Goal: Task Accomplishment & Management: Complete application form

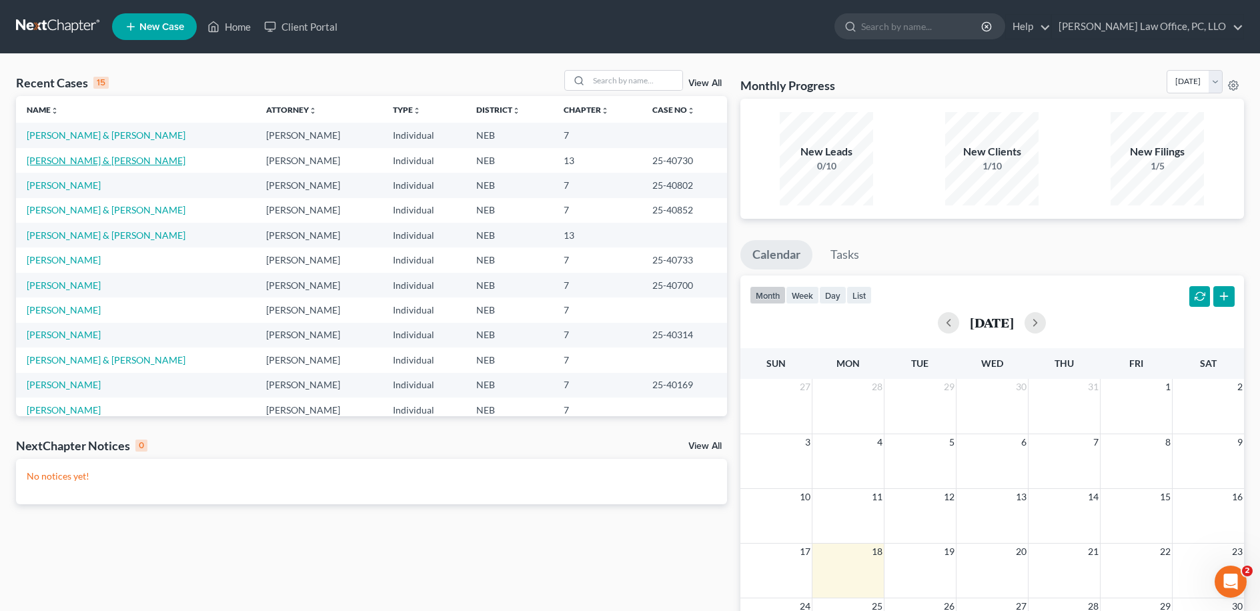
click at [85, 160] on link "Phillips, Timothy & Julie" at bounding box center [106, 160] width 159 height 11
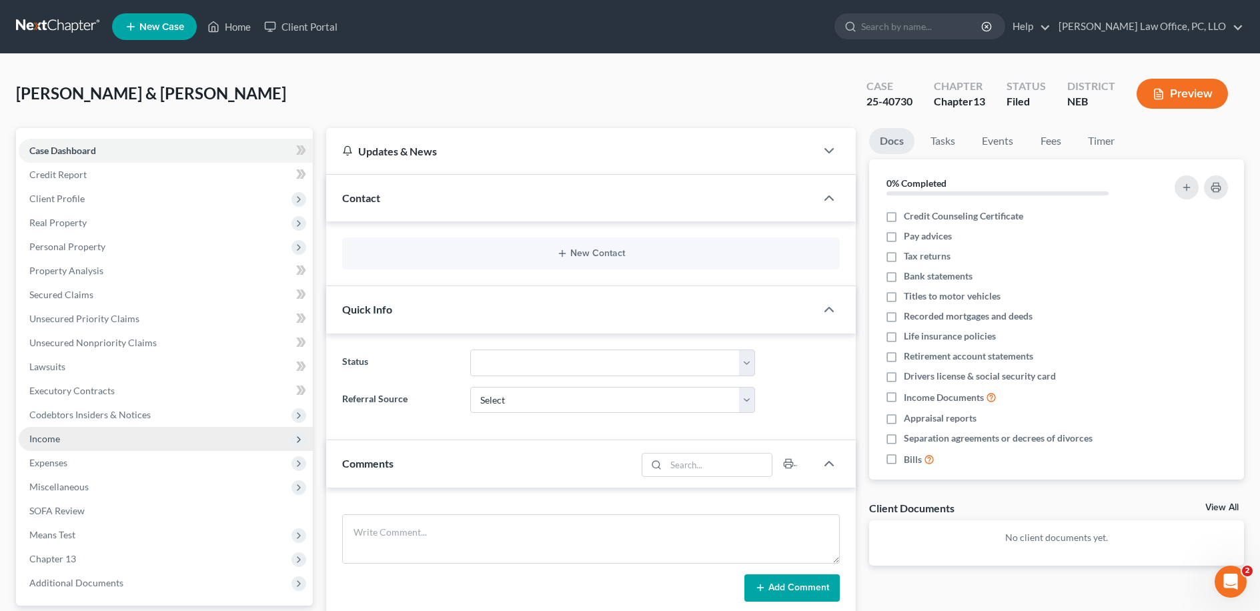
click at [113, 433] on span "Income" at bounding box center [166, 439] width 294 height 24
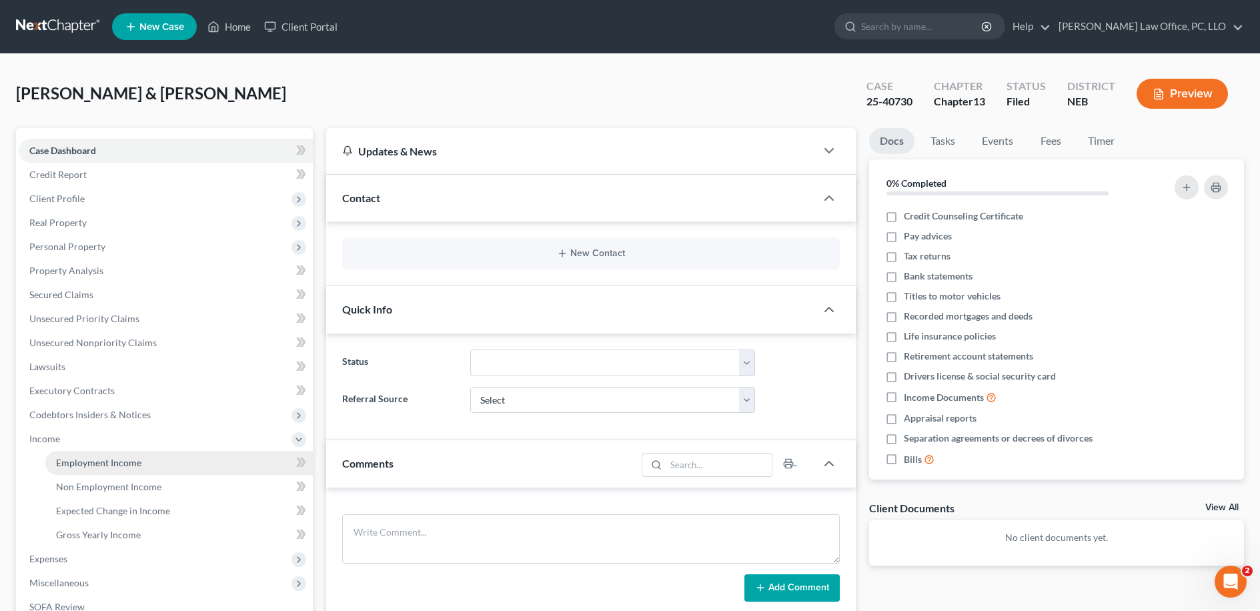
click at [228, 462] on link "Employment Income" at bounding box center [178, 463] width 267 height 24
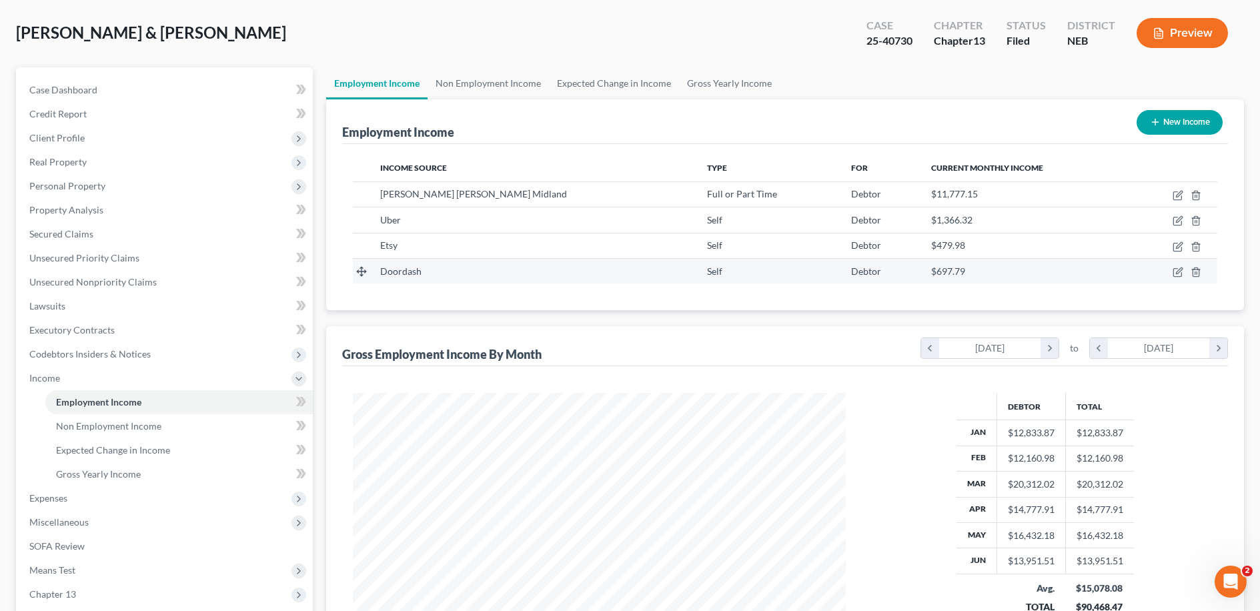
scroll to position [91, 0]
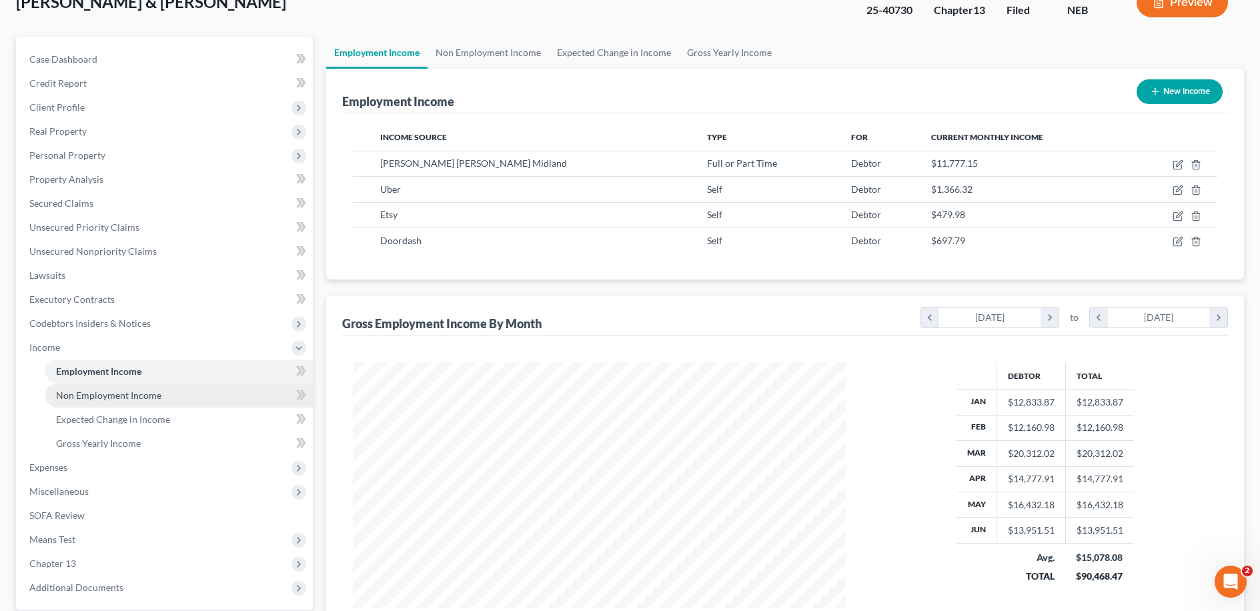
click at [167, 387] on link "Non Employment Income" at bounding box center [178, 395] width 267 height 24
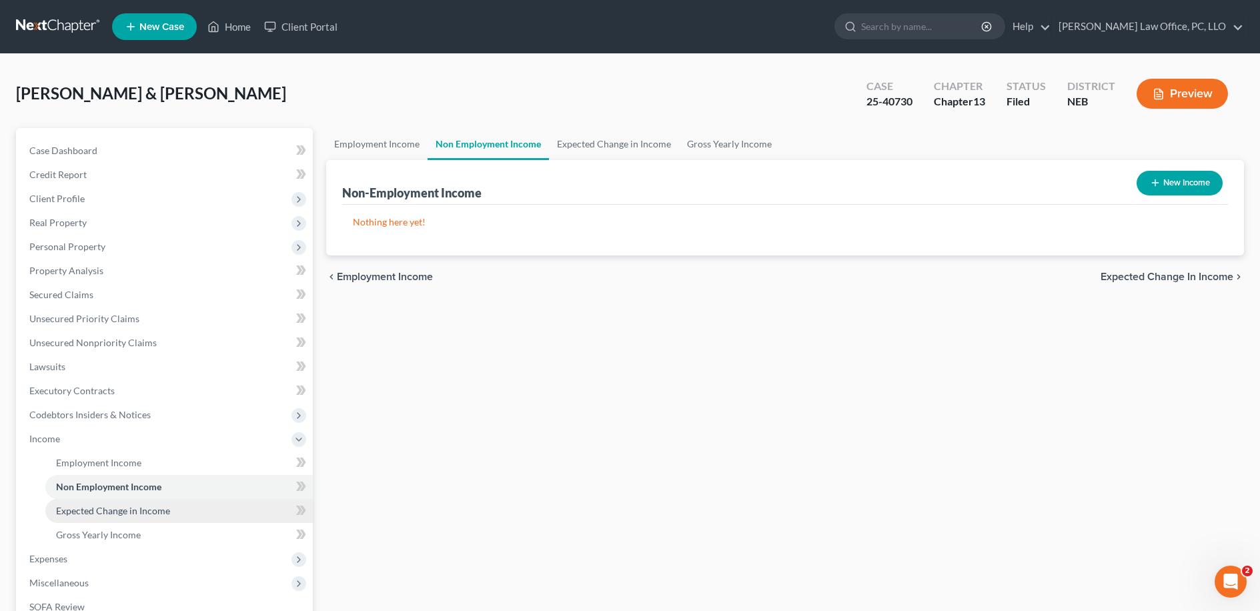
click at [142, 512] on span "Expected Change in Income" at bounding box center [113, 510] width 114 height 11
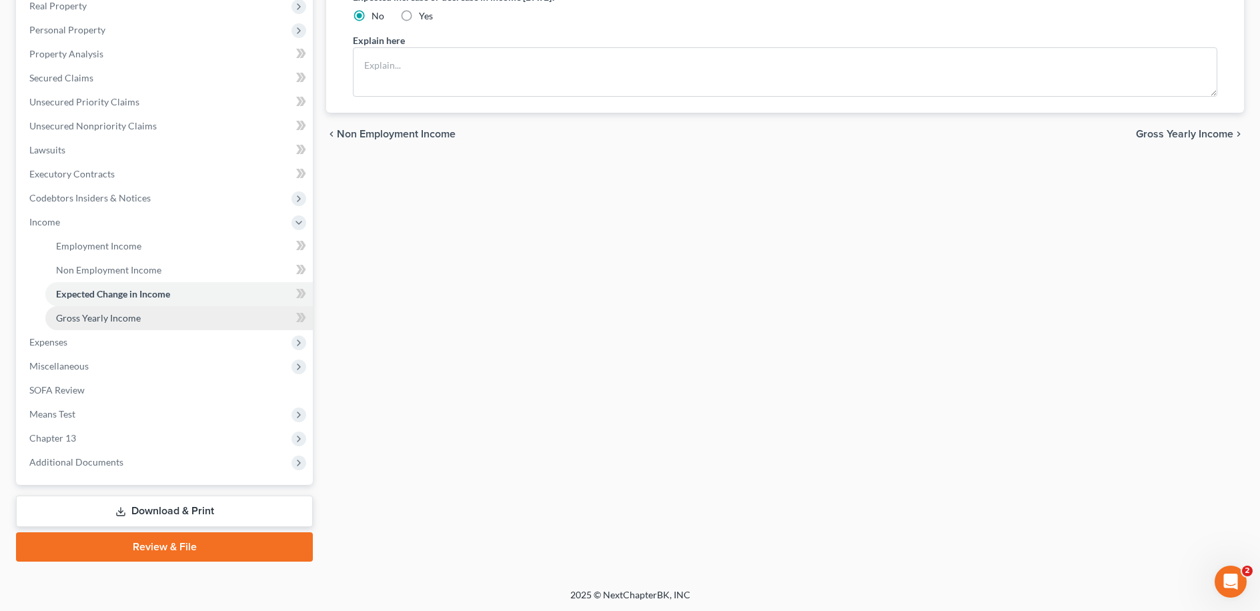
click at [161, 309] on link "Gross Yearly Income" at bounding box center [178, 318] width 267 height 24
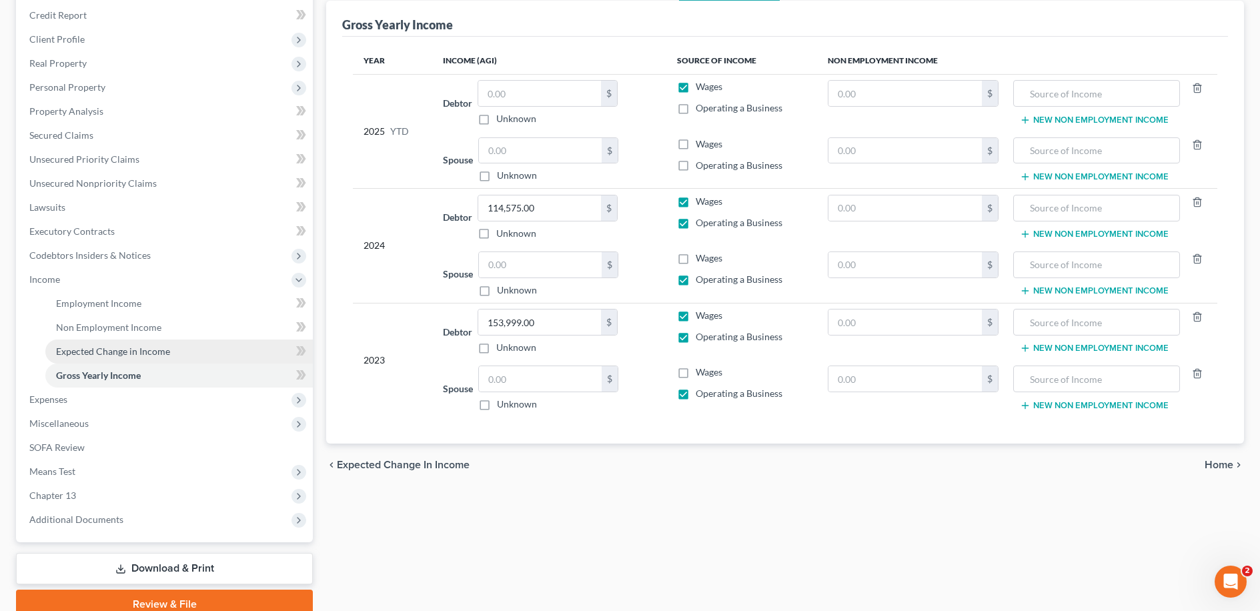
scroll to position [156, 0]
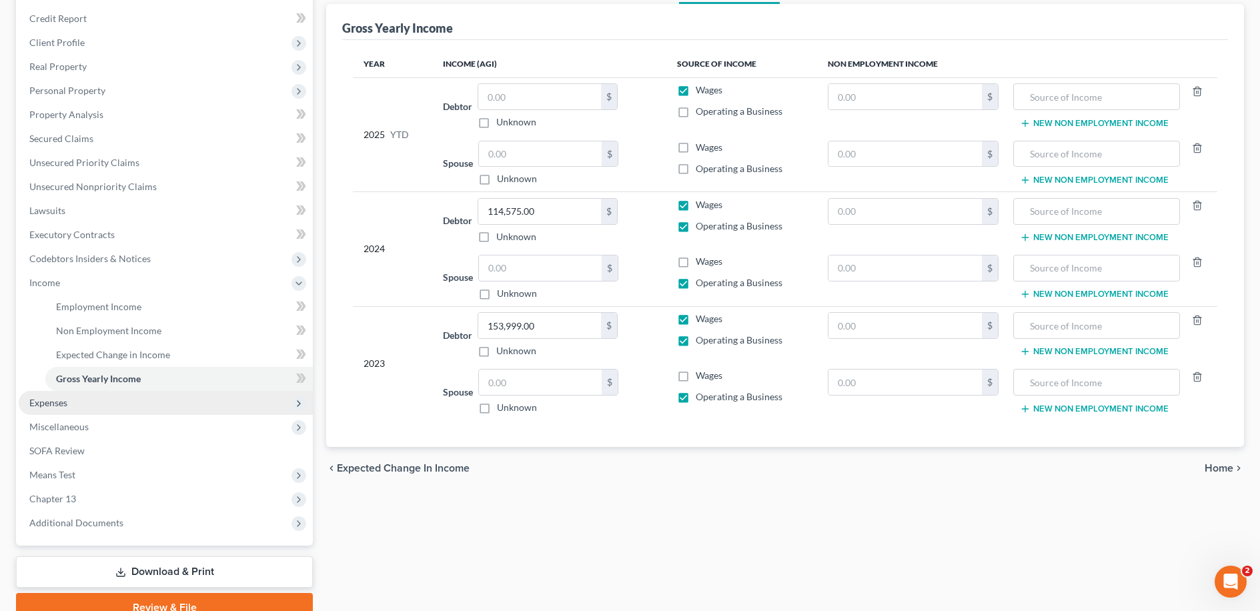
click at [222, 403] on span "Expenses" at bounding box center [166, 403] width 294 height 24
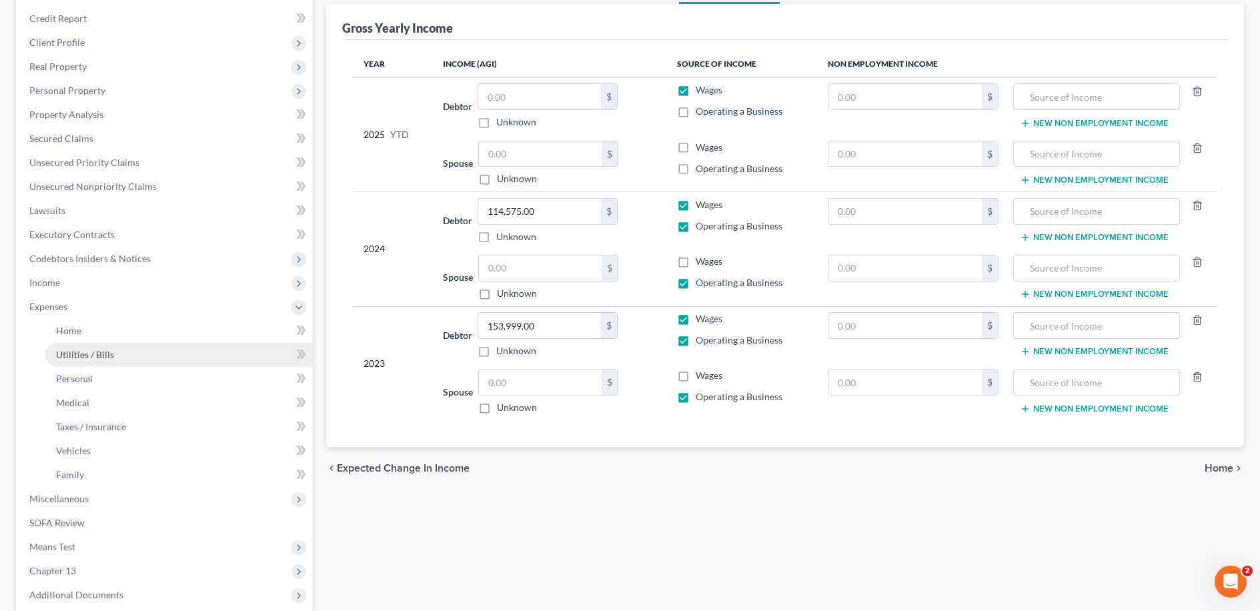
click at [181, 343] on link "Utilities / Bills" at bounding box center [178, 355] width 267 height 24
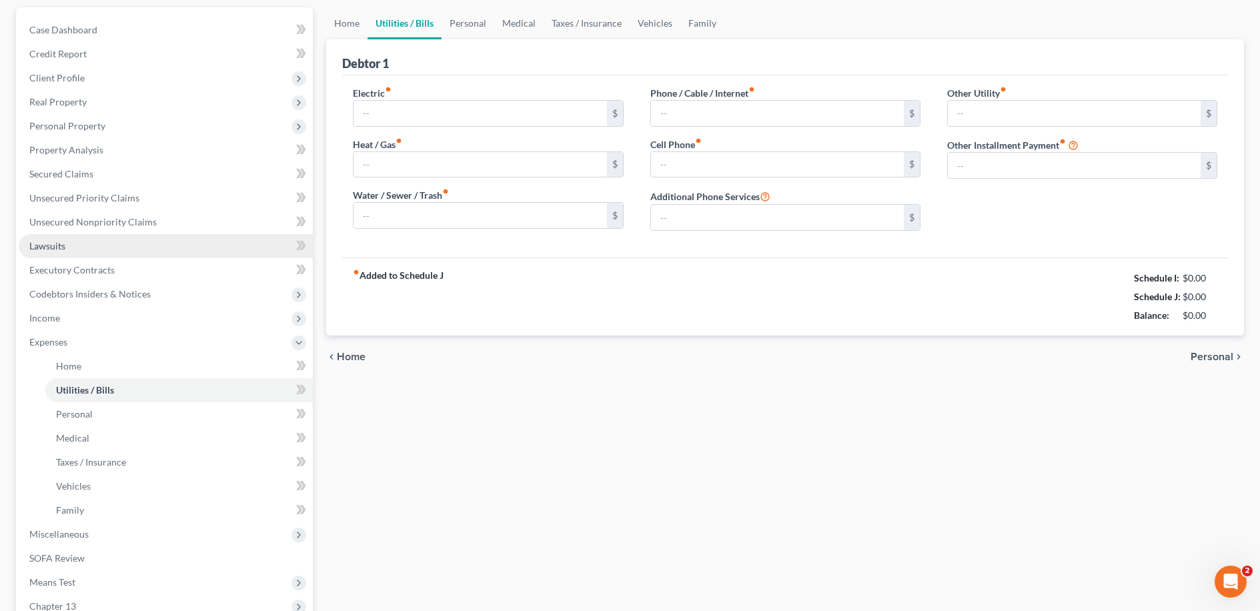
type input "240.00"
type input "0.00"
type input "160.00"
type input "90.00"
type input "500.00"
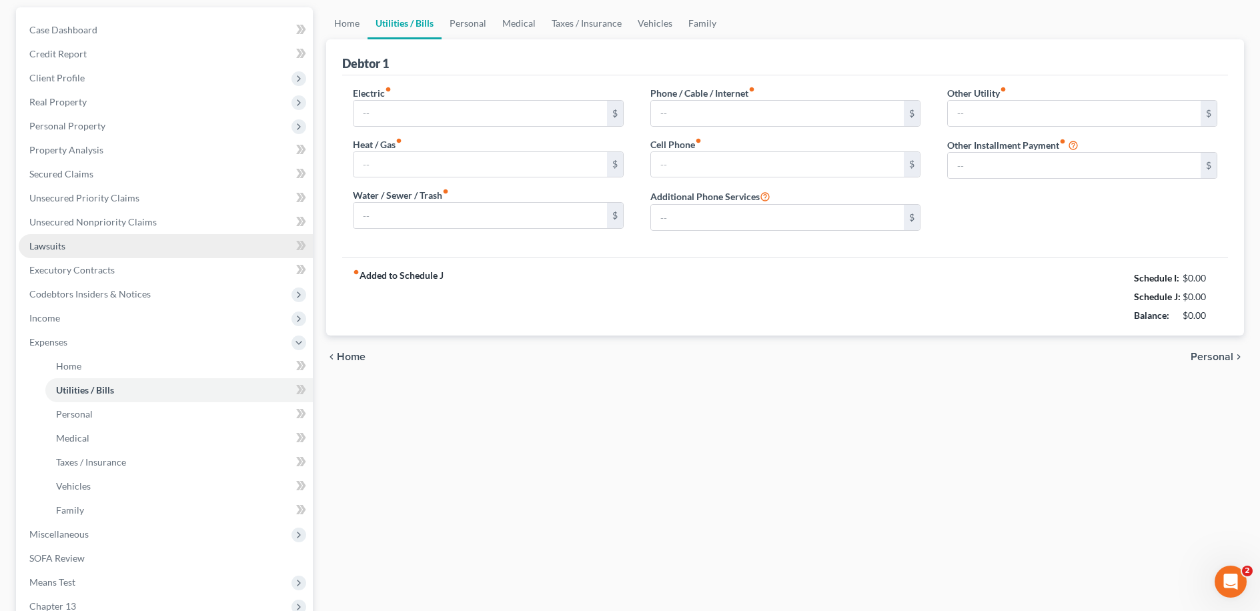
type input "0.00"
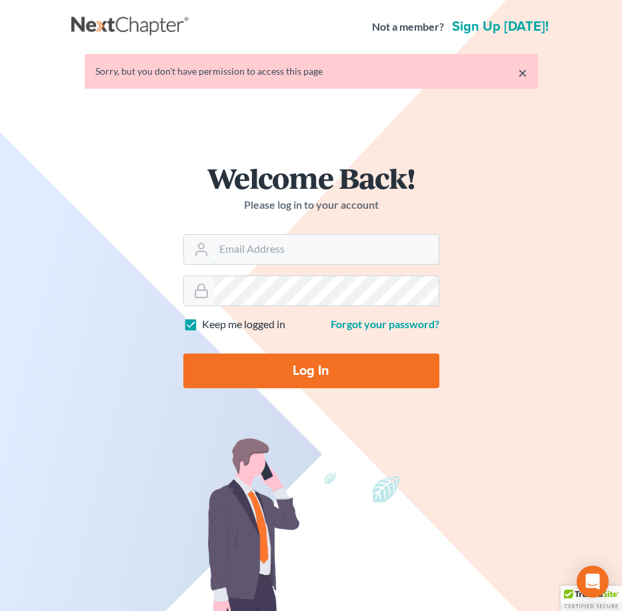
type input "[EMAIL_ADDRESS][DOMAIN_NAME]"
click at [291, 377] on input "Log In" at bounding box center [311, 370] width 256 height 35
type input "Thinking..."
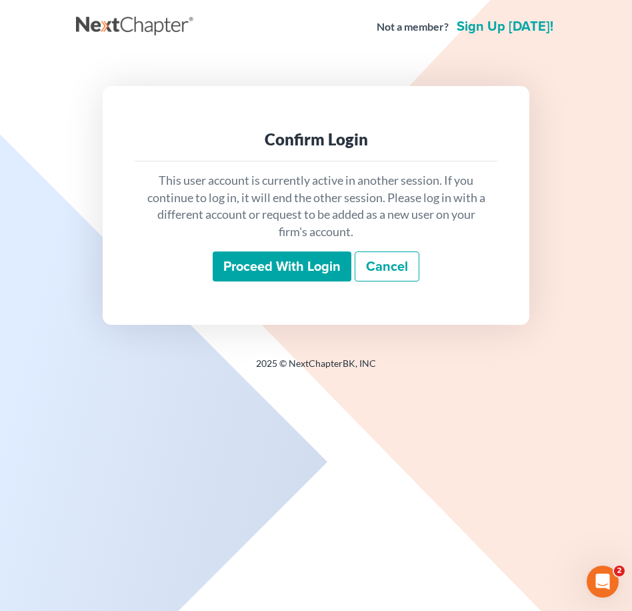
click at [294, 218] on p "This user account is currently active in another session. If you continue to lo…" at bounding box center [315, 206] width 341 height 69
click at [309, 267] on input "Proceed with login" at bounding box center [282, 266] width 139 height 31
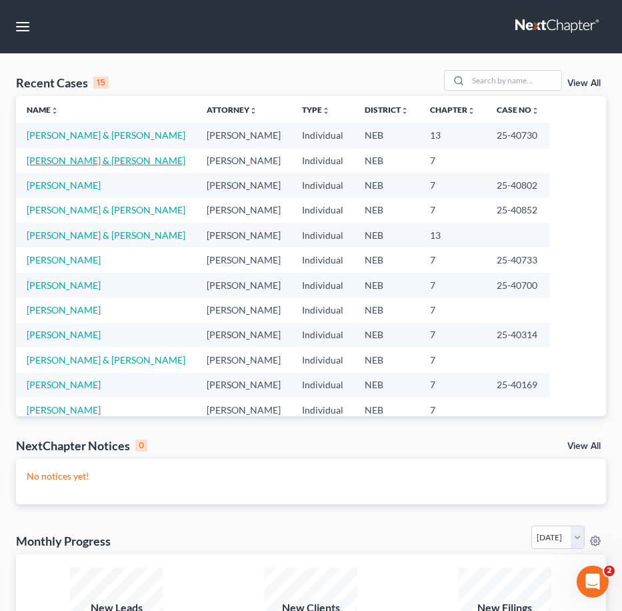
click at [76, 163] on link "Ford, Jonathan & Jasmine" at bounding box center [106, 160] width 159 height 11
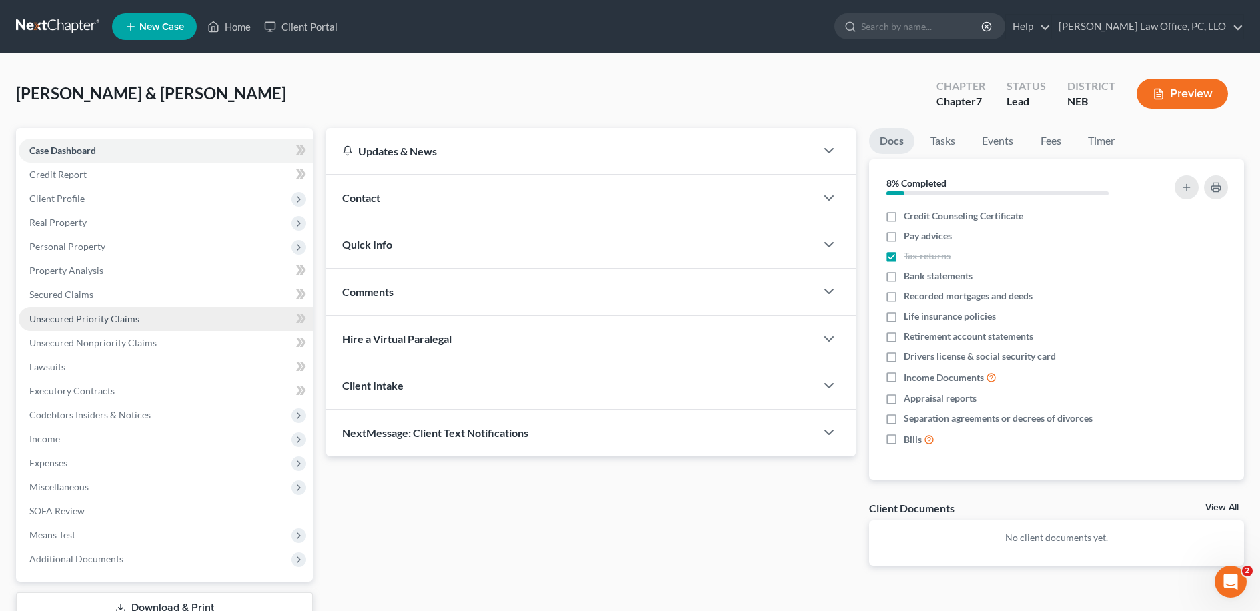
click at [93, 324] on link "Unsecured Priority Claims" at bounding box center [166, 319] width 294 height 24
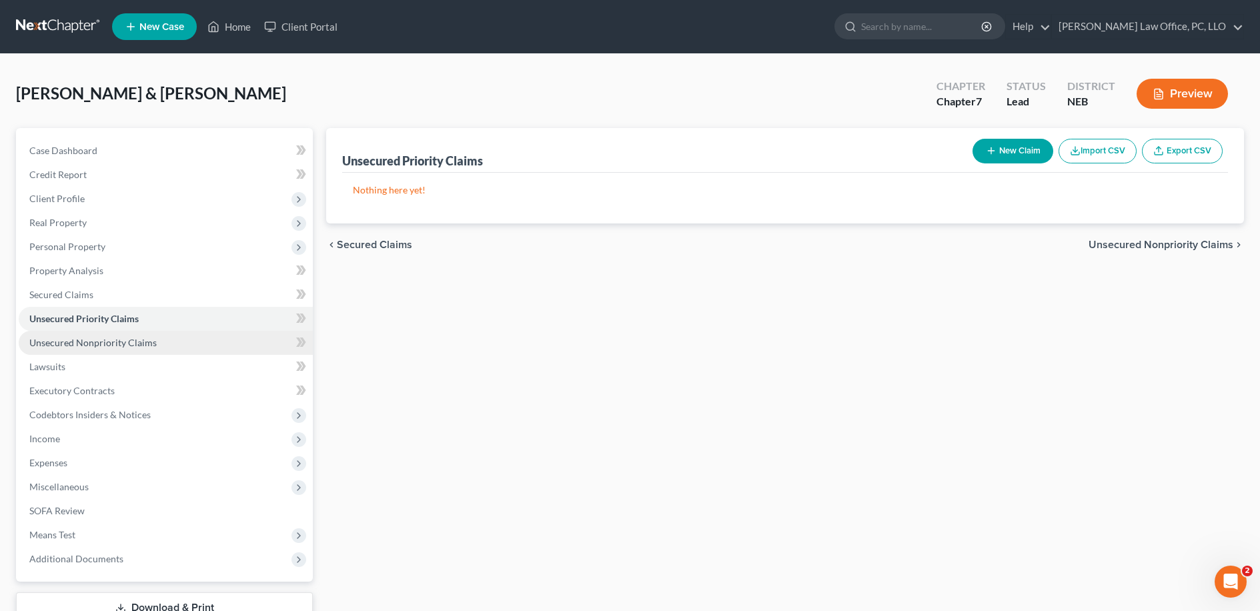
click at [170, 339] on link "Unsecured Nonpriority Claims" at bounding box center [166, 343] width 294 height 24
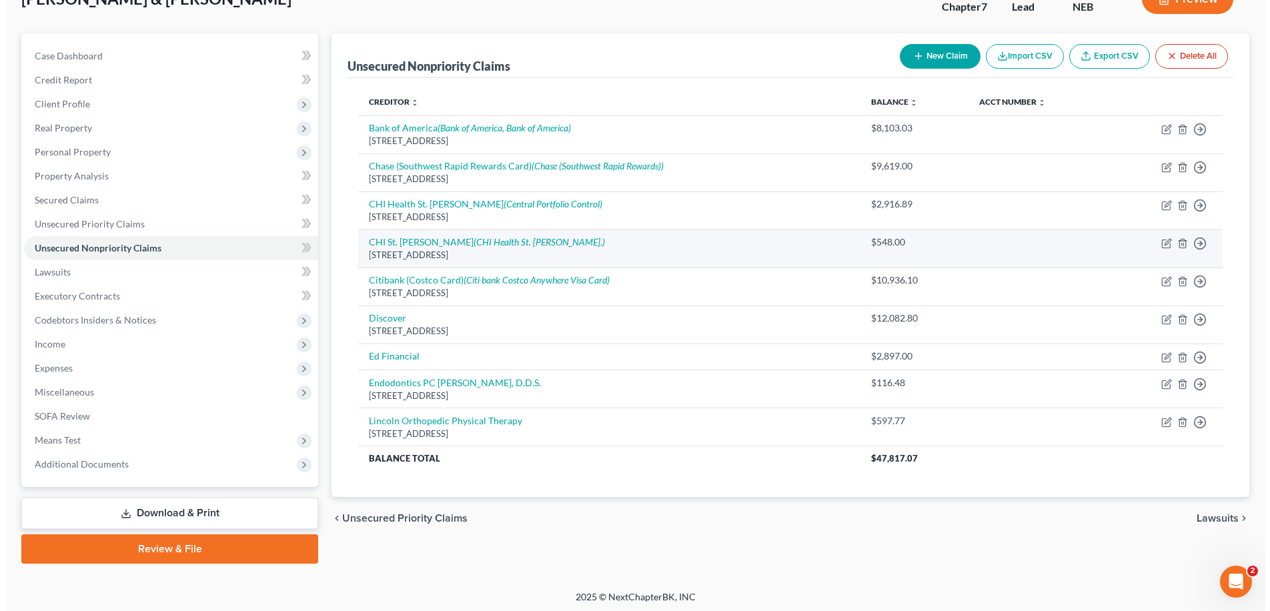
scroll to position [97, 0]
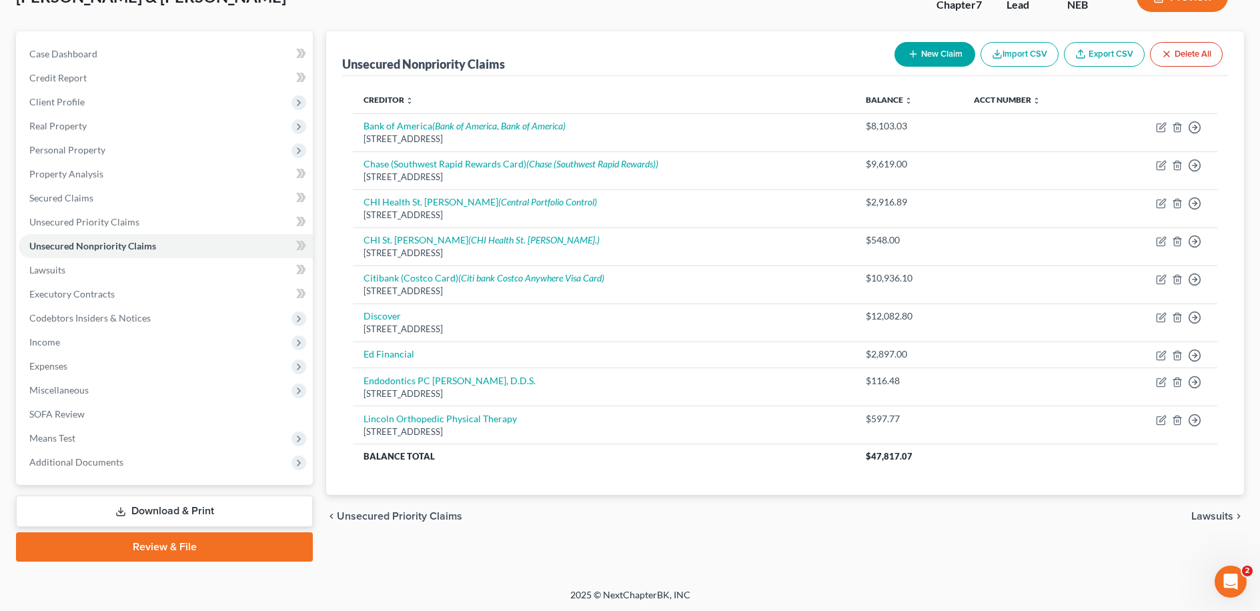
click at [632, 47] on button "New Claim" at bounding box center [934, 54] width 81 height 25
select select "2"
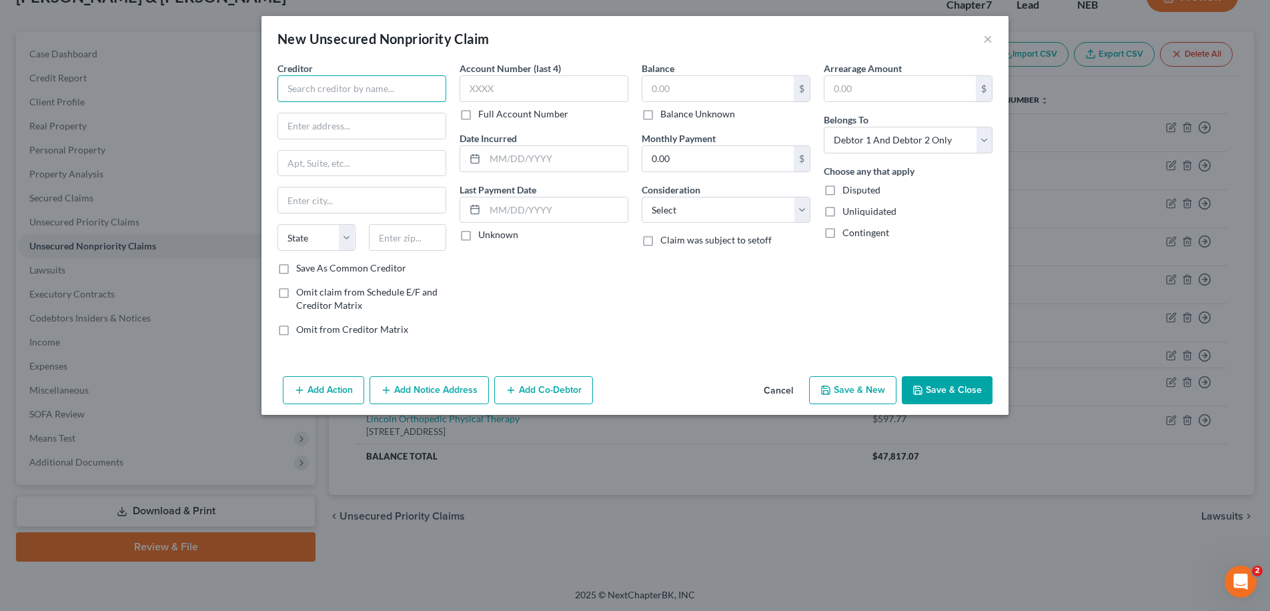
click at [386, 82] on input "text" at bounding box center [361, 88] width 169 height 27
type input "Action Plumbing, Heating, AC, & Electrical"
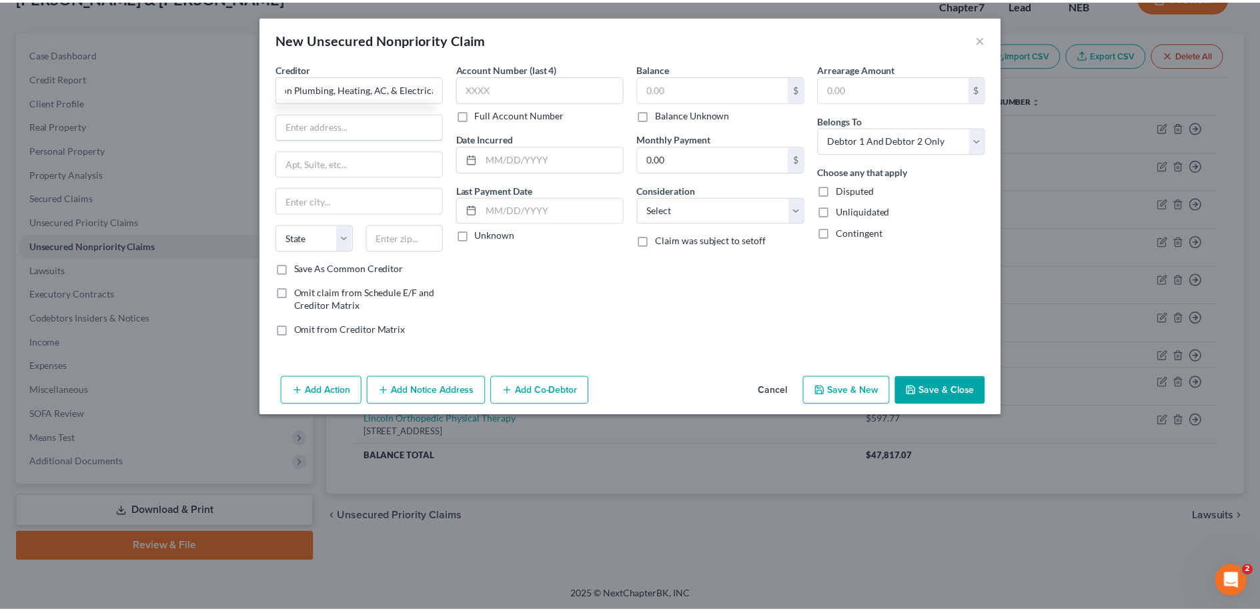
scroll to position [0, 0]
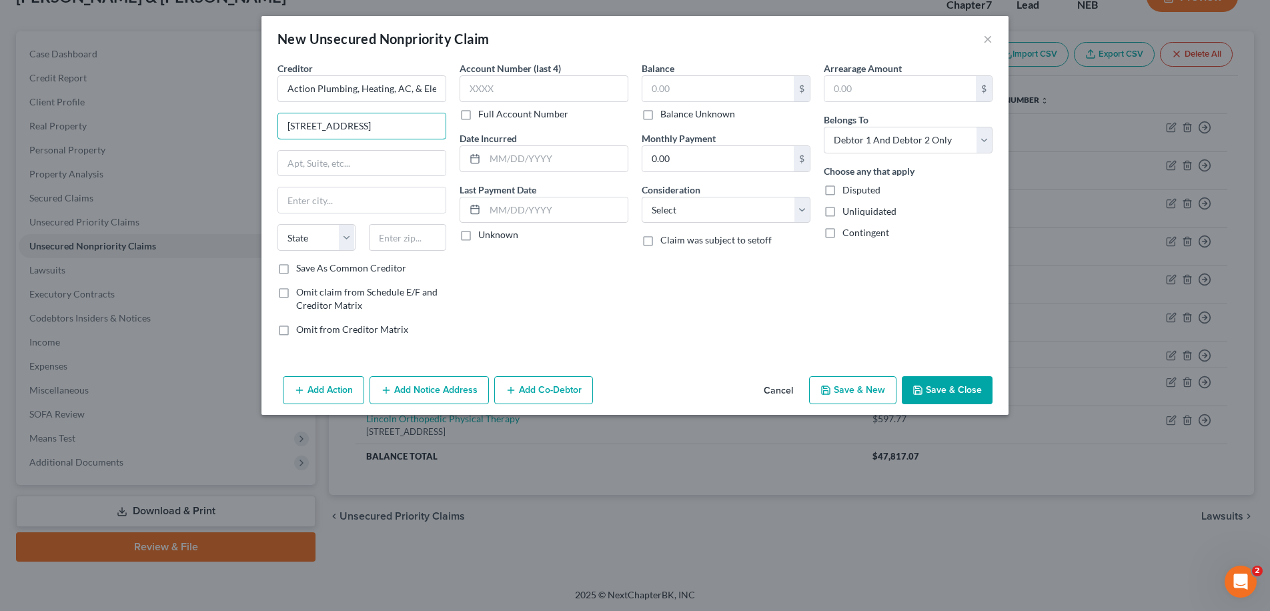
type input "4101 S 8th Street"
type input "Lincoln"
select select "30"
type input "68502"
click at [632, 393] on button "Save & Close" at bounding box center [947, 390] width 91 height 28
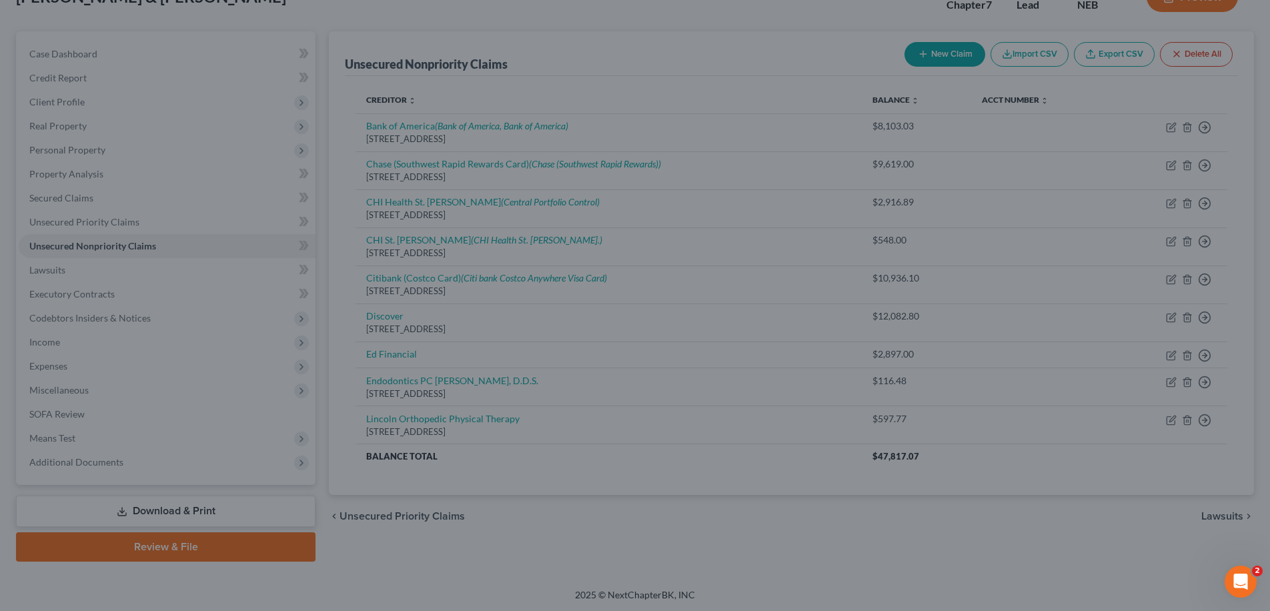
type input "0.00"
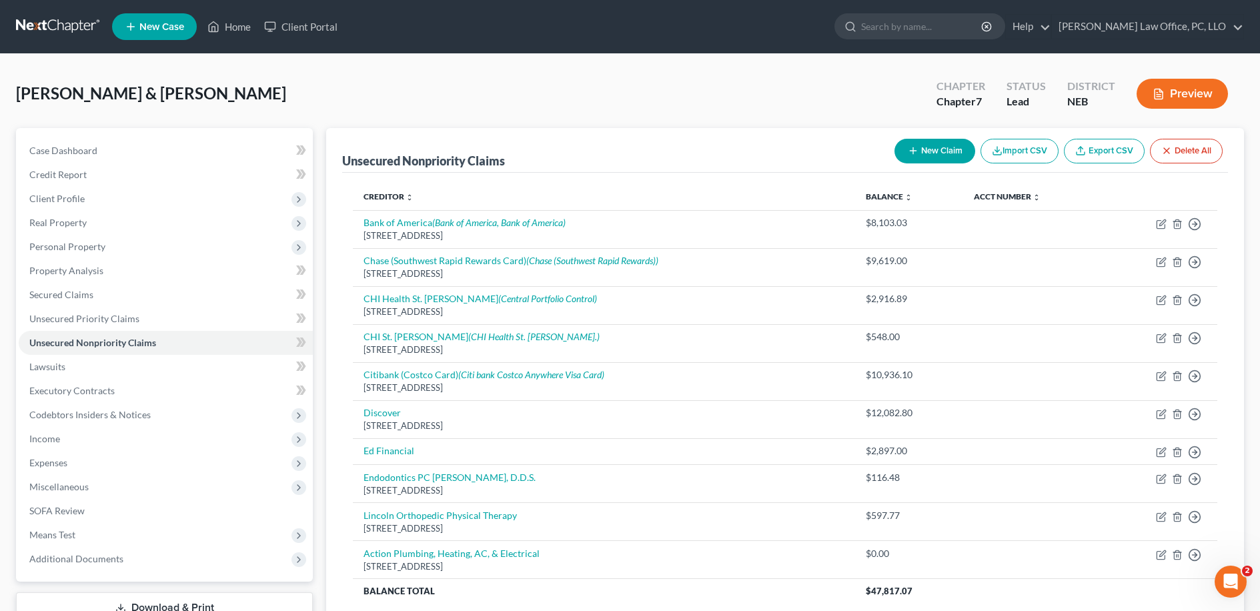
click at [77, 23] on link at bounding box center [58, 27] width 85 height 24
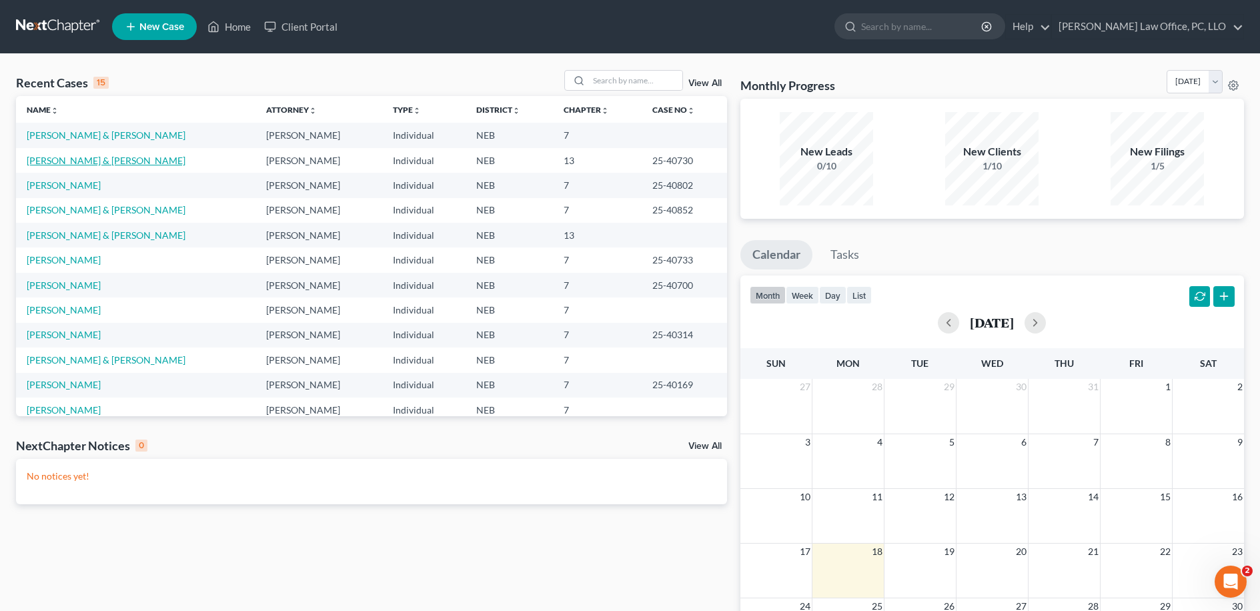
click at [64, 158] on link "Phillips, Timothy & Julie" at bounding box center [106, 160] width 159 height 11
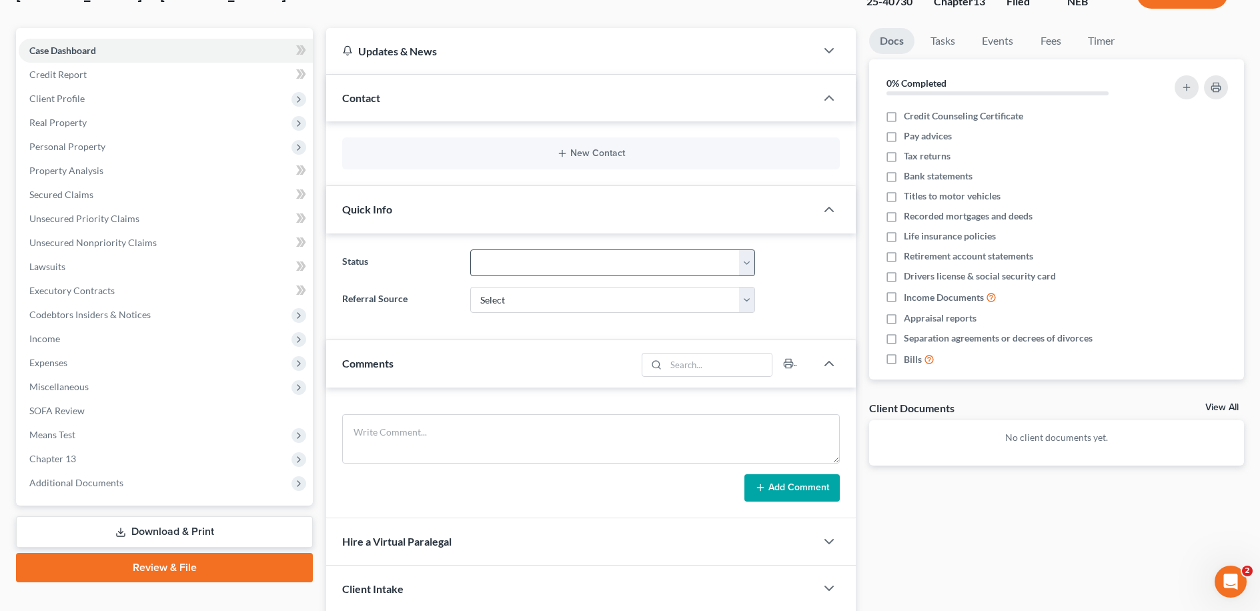
scroll to position [198, 0]
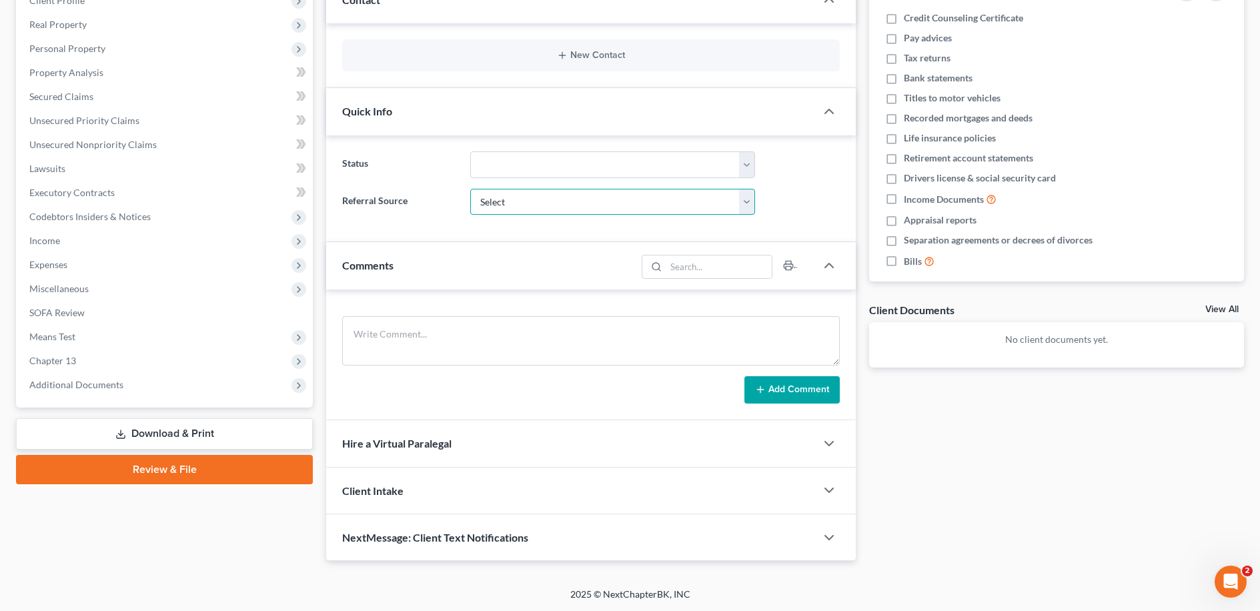
click at [746, 202] on select "Select Word Of Mouth Previous Clients Direct Mail Website Google Search Modern …" at bounding box center [612, 202] width 285 height 27
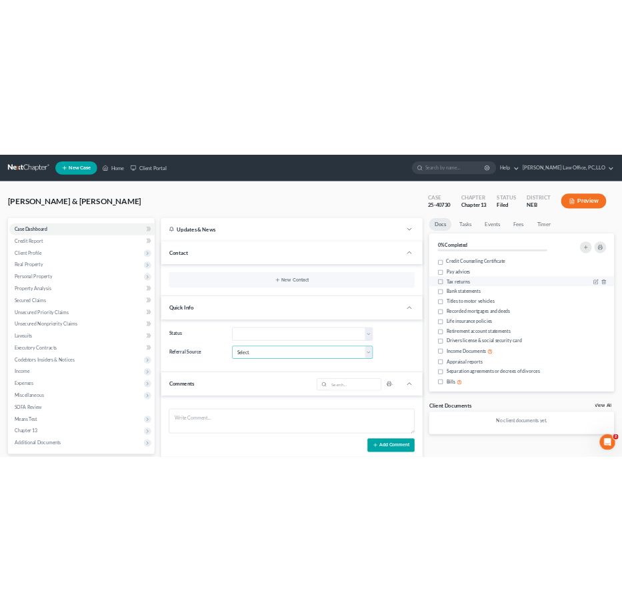
scroll to position [0, 0]
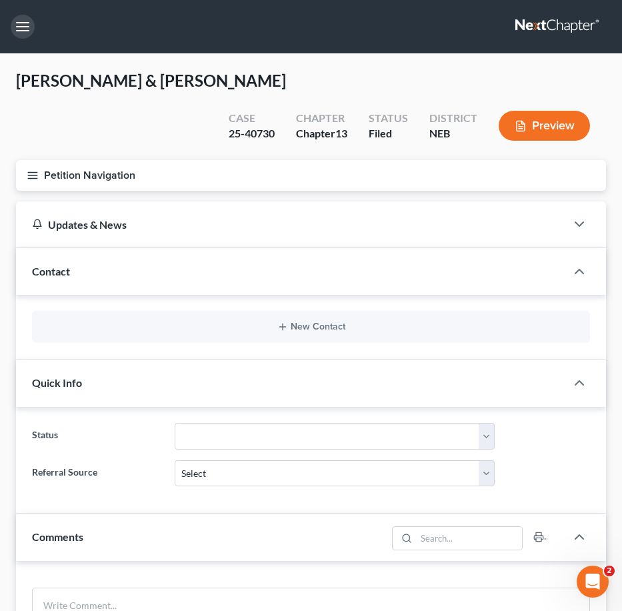
click at [19, 33] on button "button" at bounding box center [23, 27] width 24 height 24
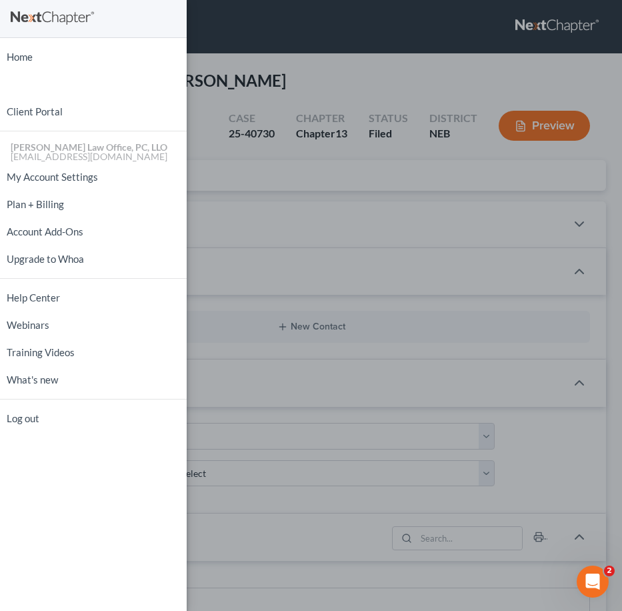
click at [289, 146] on div "Home New Case Client Portal David P. Kyker Law Office, PC, LLO kykerlaw@gmail.c…" at bounding box center [311, 305] width 622 height 611
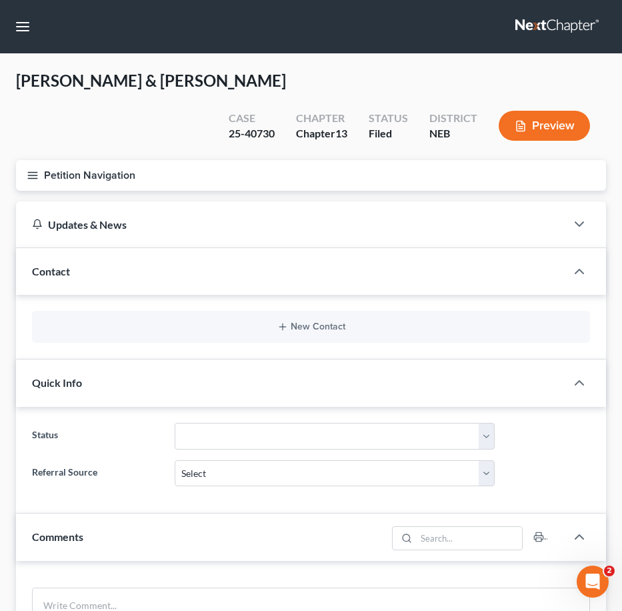
drag, startPoint x: 33, startPoint y: 143, endPoint x: 51, endPoint y: 160, distance: 24.5
click at [33, 169] on icon "button" at bounding box center [33, 175] width 12 height 12
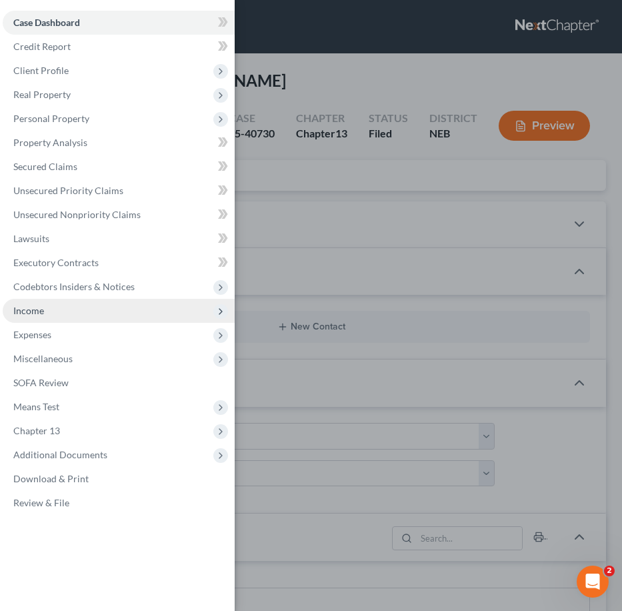
click at [91, 312] on span "Income" at bounding box center [119, 311] width 232 height 24
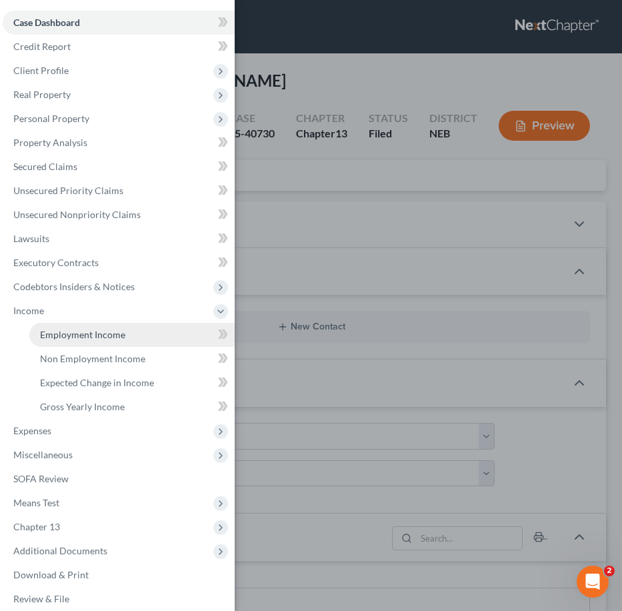
click at [131, 335] on link "Employment Income" at bounding box center [131, 335] width 205 height 24
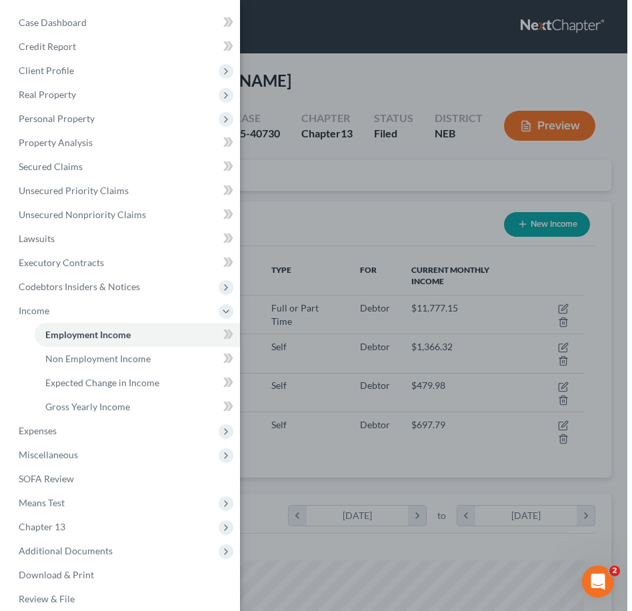
scroll to position [268, 563]
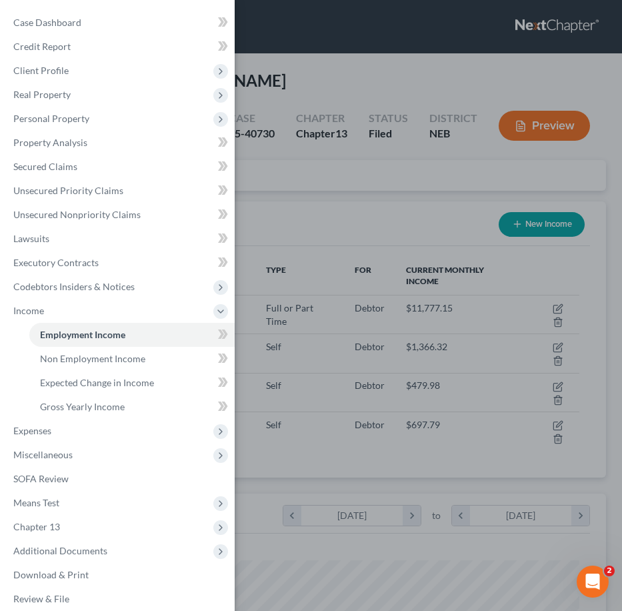
click at [375, 177] on div "Case Dashboard Payments Invoices Payments Payments Credit Report Client Profile" at bounding box center [311, 305] width 622 height 611
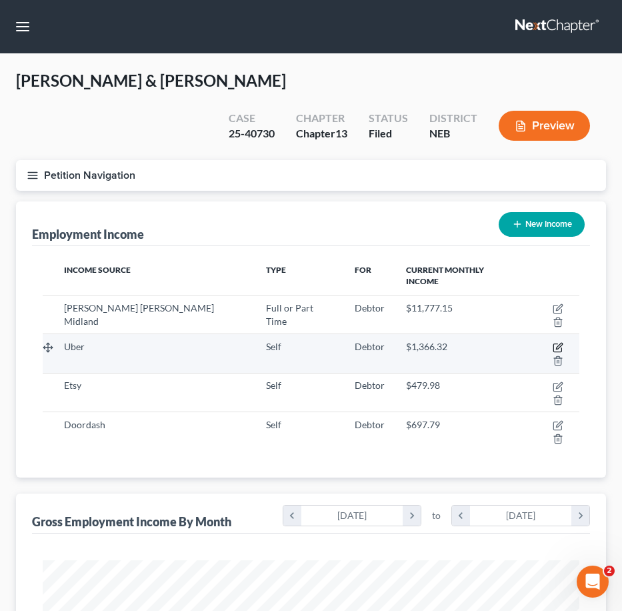
click at [556, 343] on icon "button" at bounding box center [559, 346] width 6 height 6
select select "1"
select select "0"
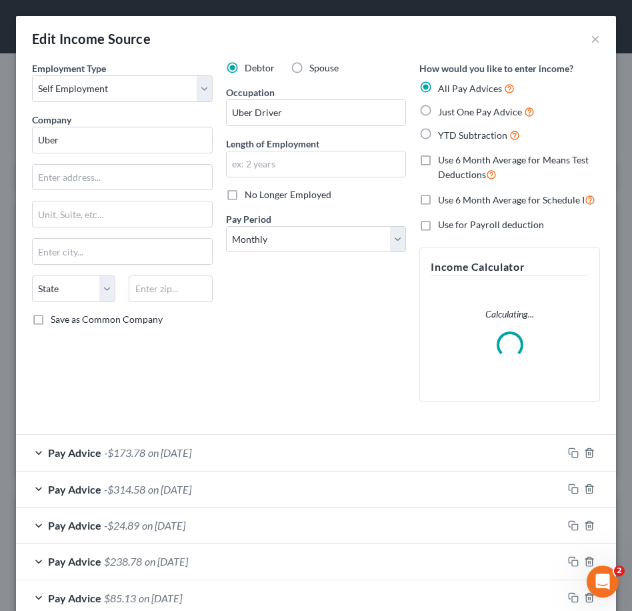
scroll to position [151, 0]
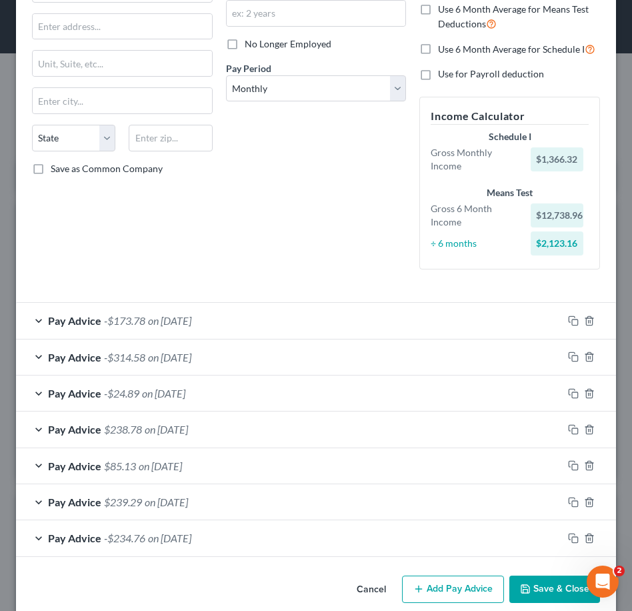
click at [291, 415] on div "Pay Advice $238.78 on 03/31/2025" at bounding box center [289, 428] width 547 height 35
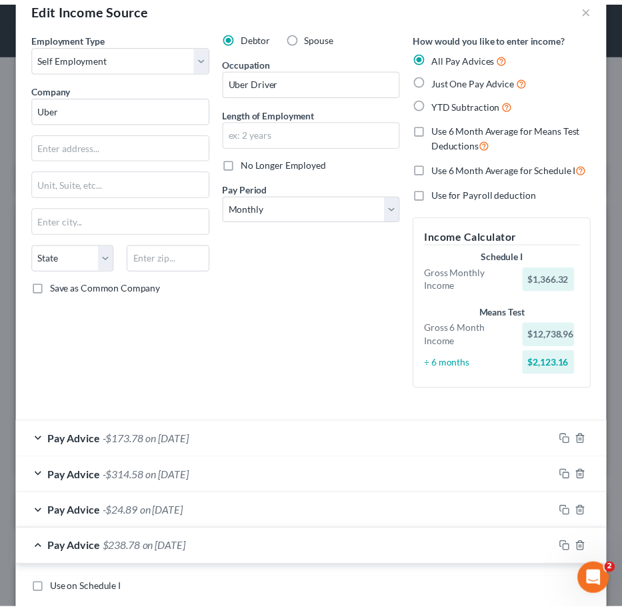
scroll to position [0, 0]
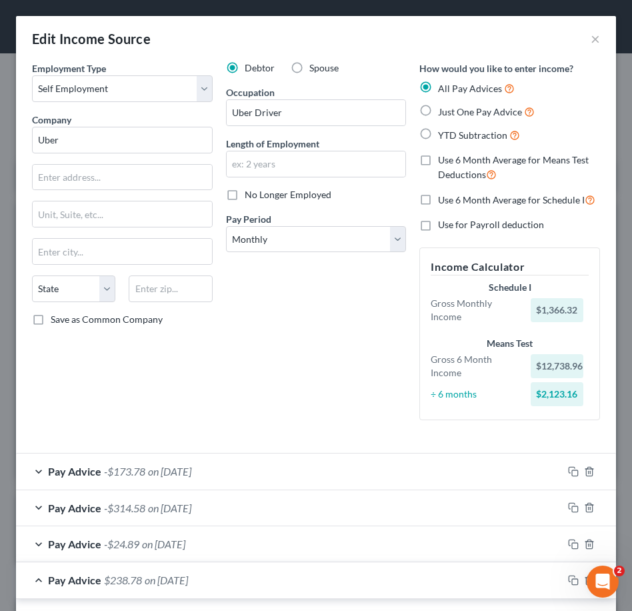
click at [591, 47] on div "Edit Income Source ×" at bounding box center [316, 38] width 600 height 45
click at [591, 38] on div "Edit Income Source ×" at bounding box center [316, 38] width 600 height 45
click at [591, 38] on button "×" at bounding box center [595, 39] width 9 height 16
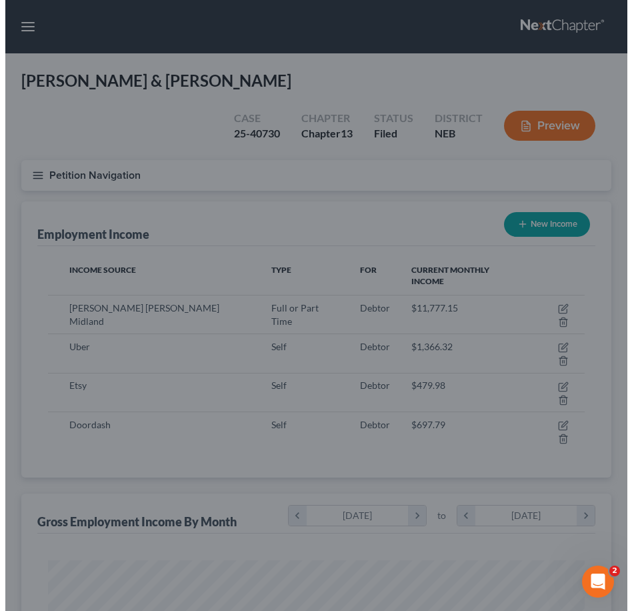
scroll to position [666577, 666282]
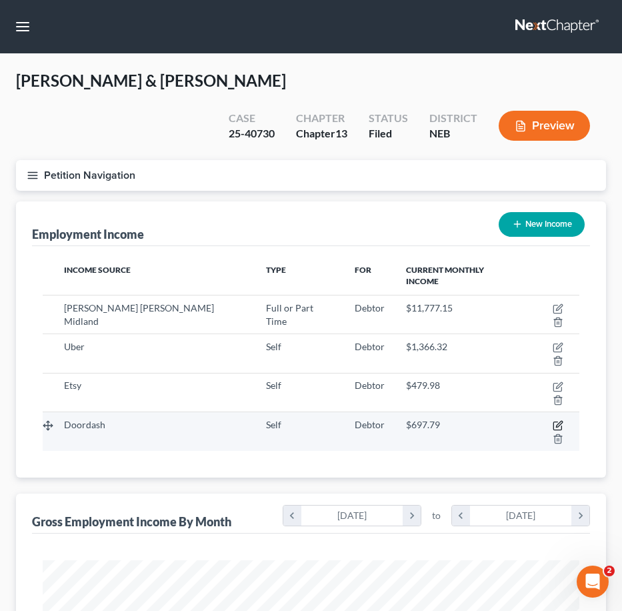
click at [553, 420] on icon "button" at bounding box center [558, 425] width 11 height 11
select select "1"
select select "0"
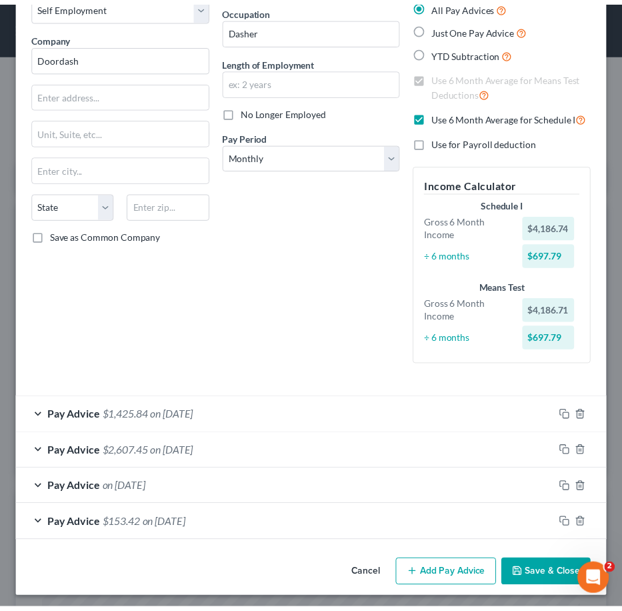
scroll to position [87, 0]
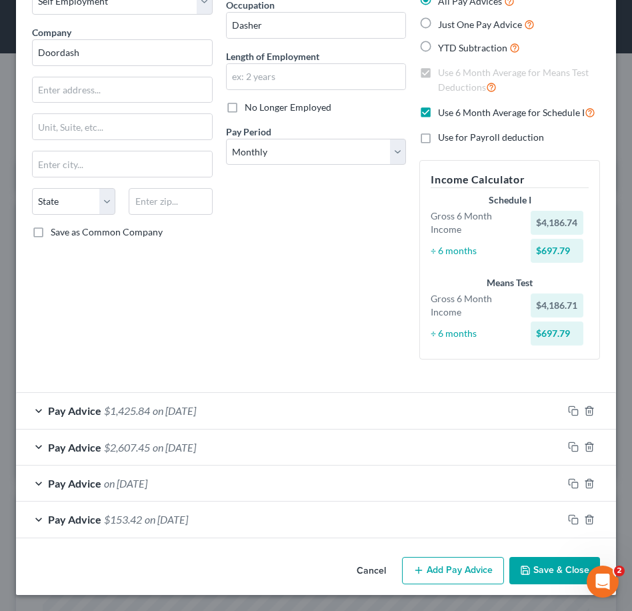
click at [365, 573] on button "Cancel" at bounding box center [371, 571] width 51 height 27
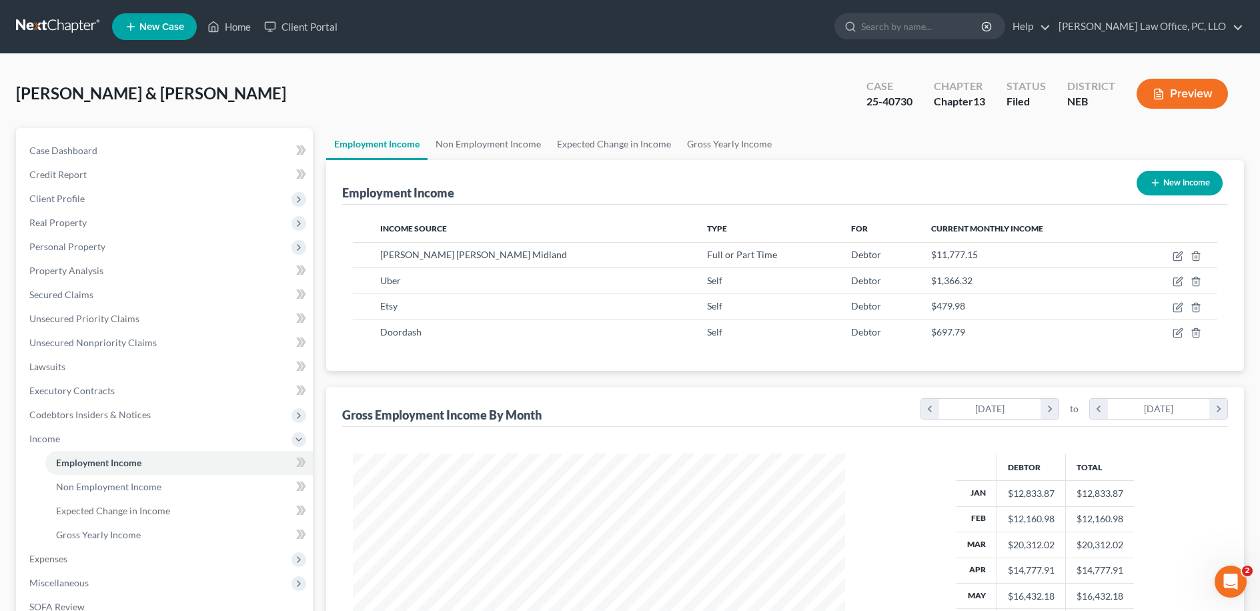
scroll to position [246, 519]
drag, startPoint x: 126, startPoint y: 89, endPoint x: 124, endPoint y: 56, distance: 33.4
click at [127, 89] on span "[PERSON_NAME] & [PERSON_NAME]" at bounding box center [151, 92] width 270 height 19
click at [78, 29] on link at bounding box center [58, 27] width 85 height 24
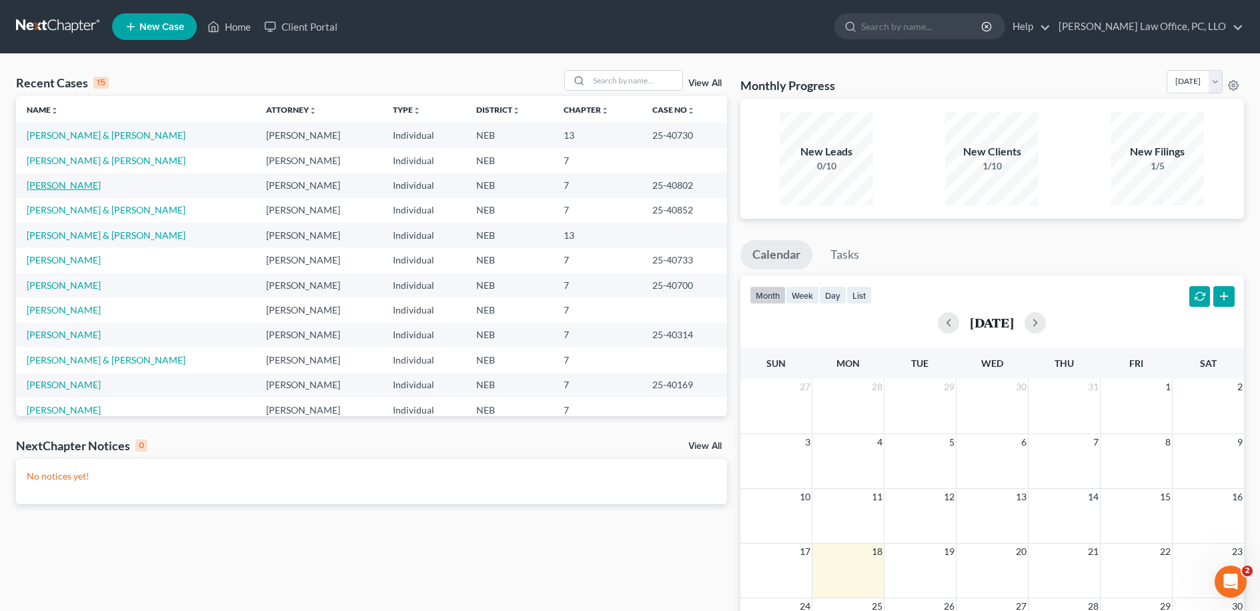
click at [66, 183] on link "[PERSON_NAME]" at bounding box center [64, 184] width 74 height 11
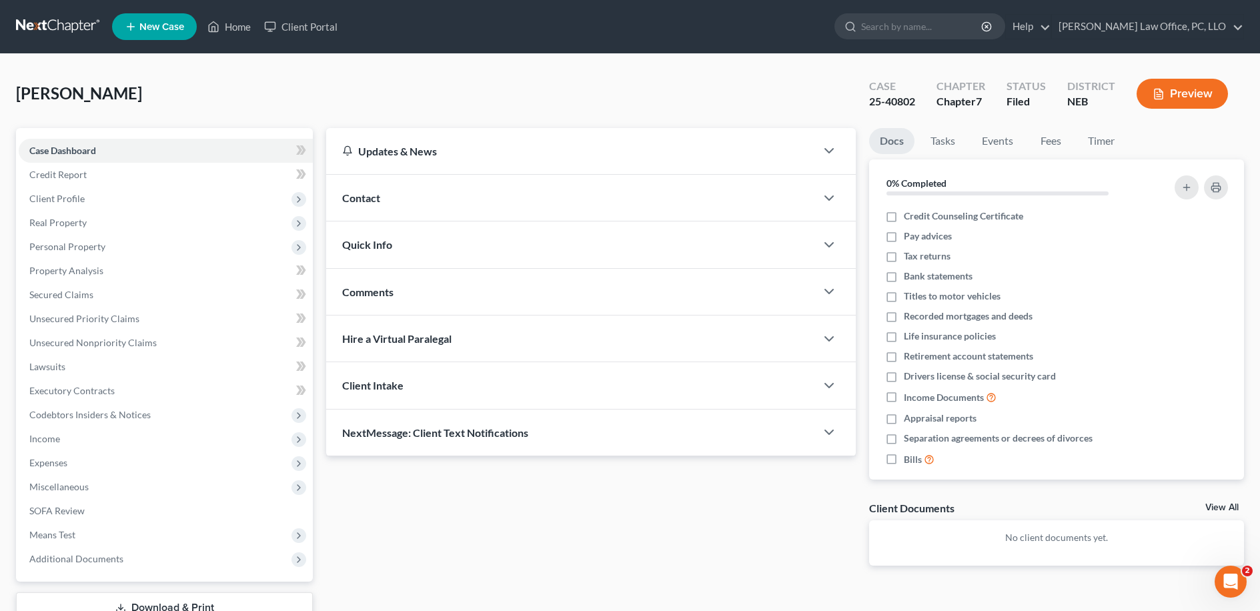
click at [191, 111] on div "[PERSON_NAME] Upgraded Case 25-40802 Chapter Chapter 7 Status [GEOGRAPHIC_DATA]…" at bounding box center [630, 99] width 1228 height 58
click at [98, 343] on span "Unsecured Nonpriority Claims" at bounding box center [92, 342] width 127 height 11
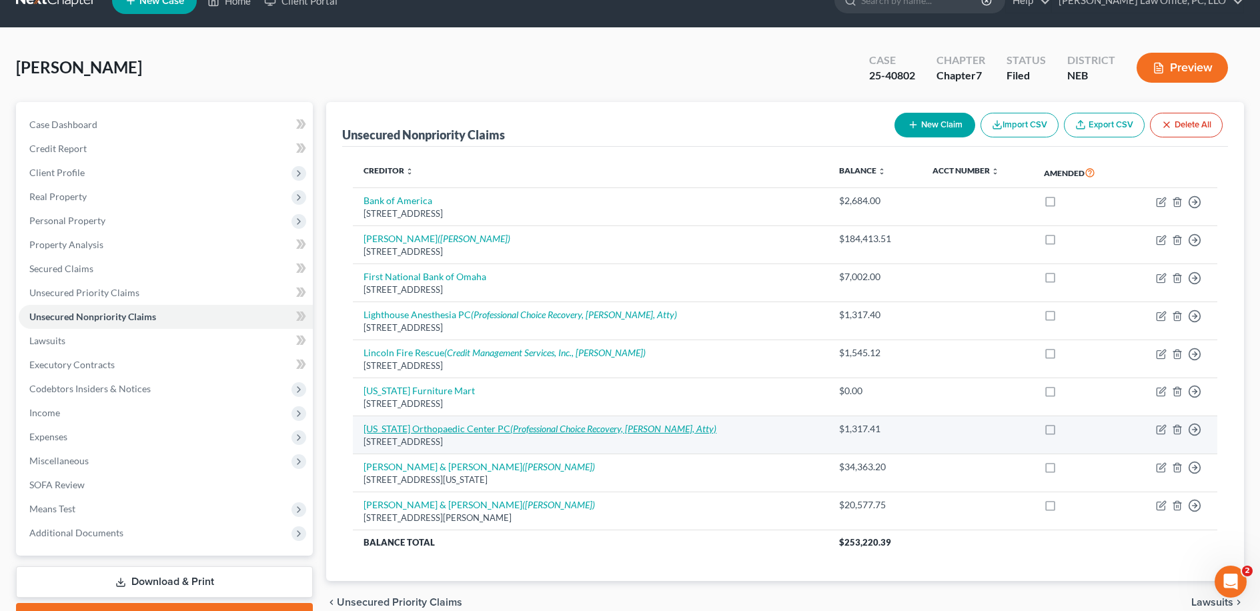
scroll to position [38, 0]
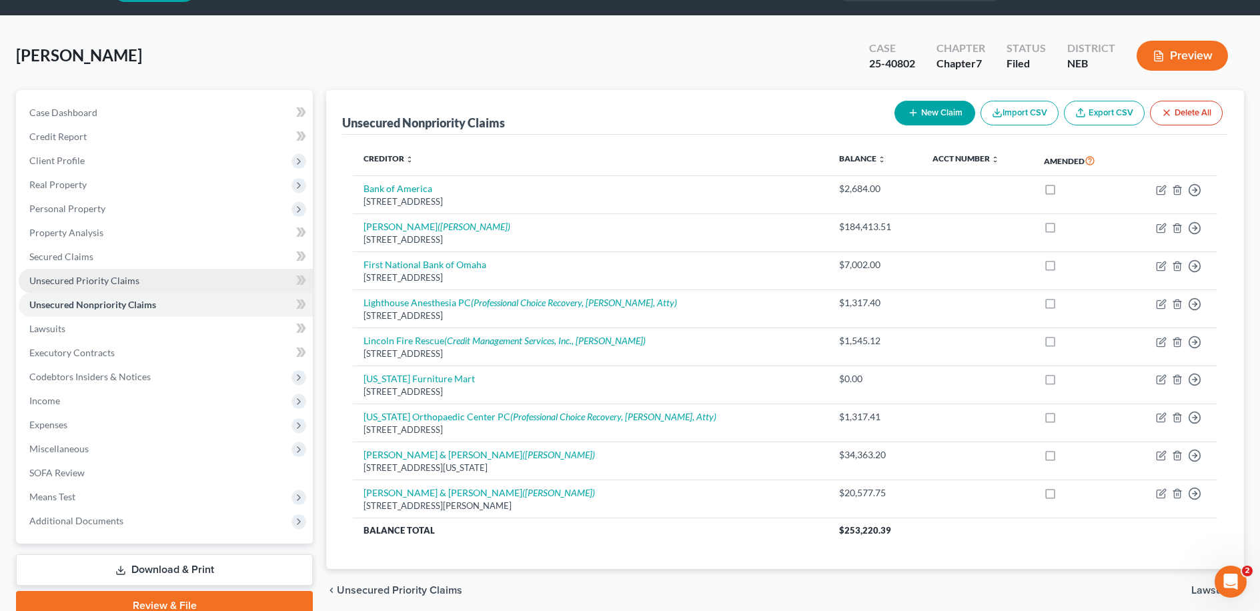
click at [124, 272] on link "Unsecured Priority Claims" at bounding box center [166, 281] width 294 height 24
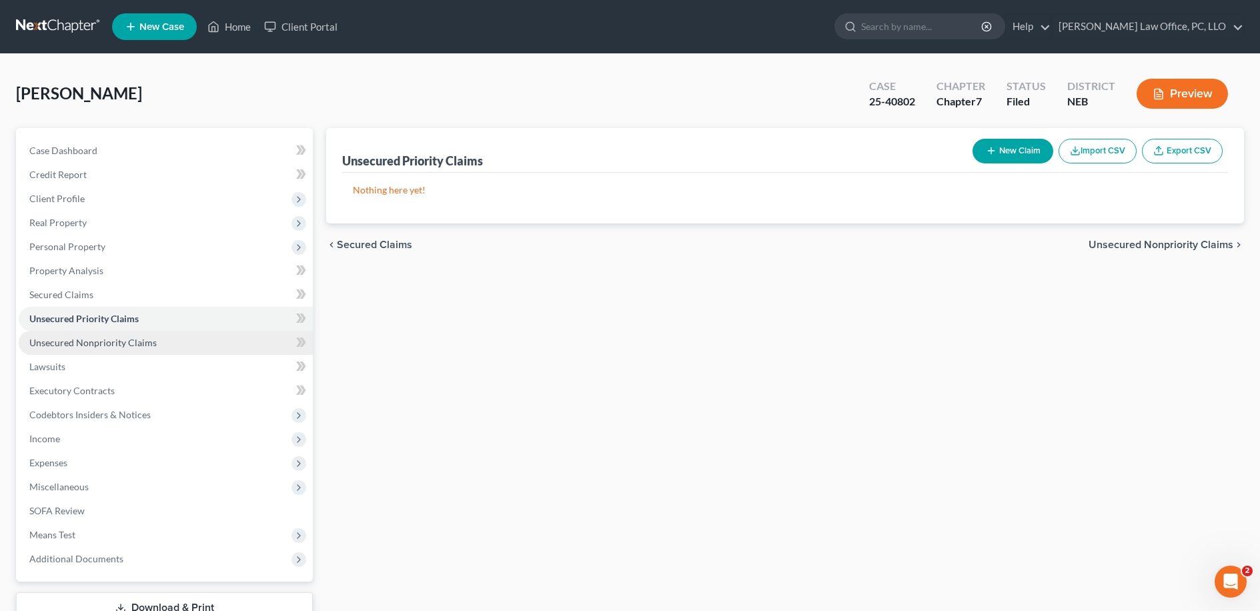
click at [189, 331] on link "Unsecured Nonpriority Claims" at bounding box center [166, 343] width 294 height 24
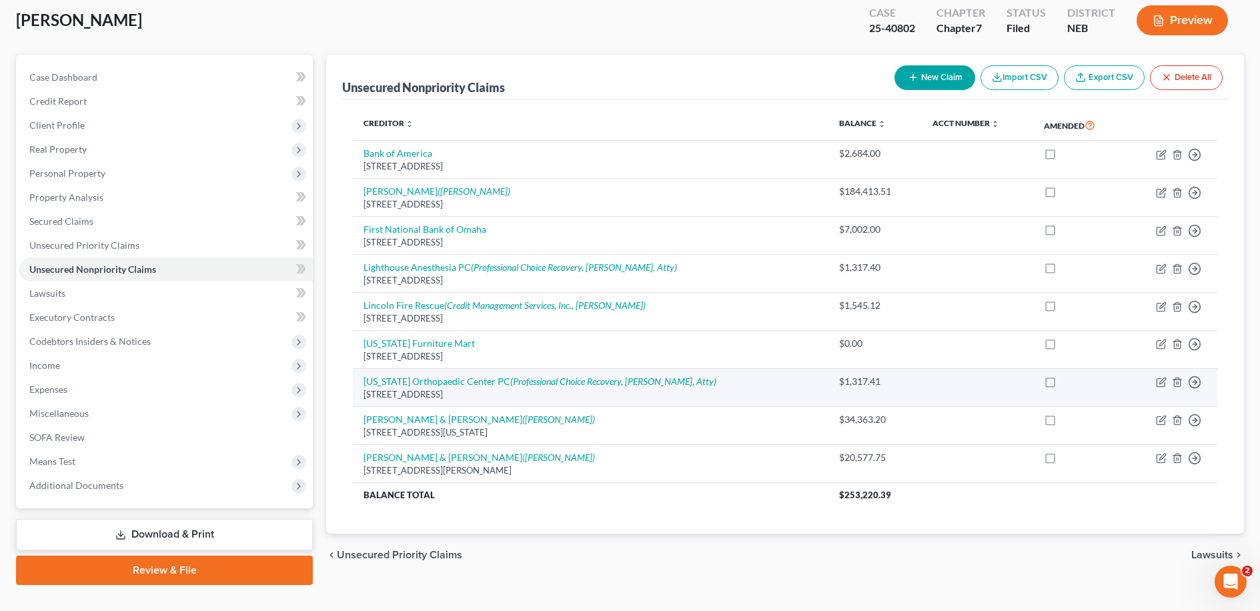
scroll to position [69, 0]
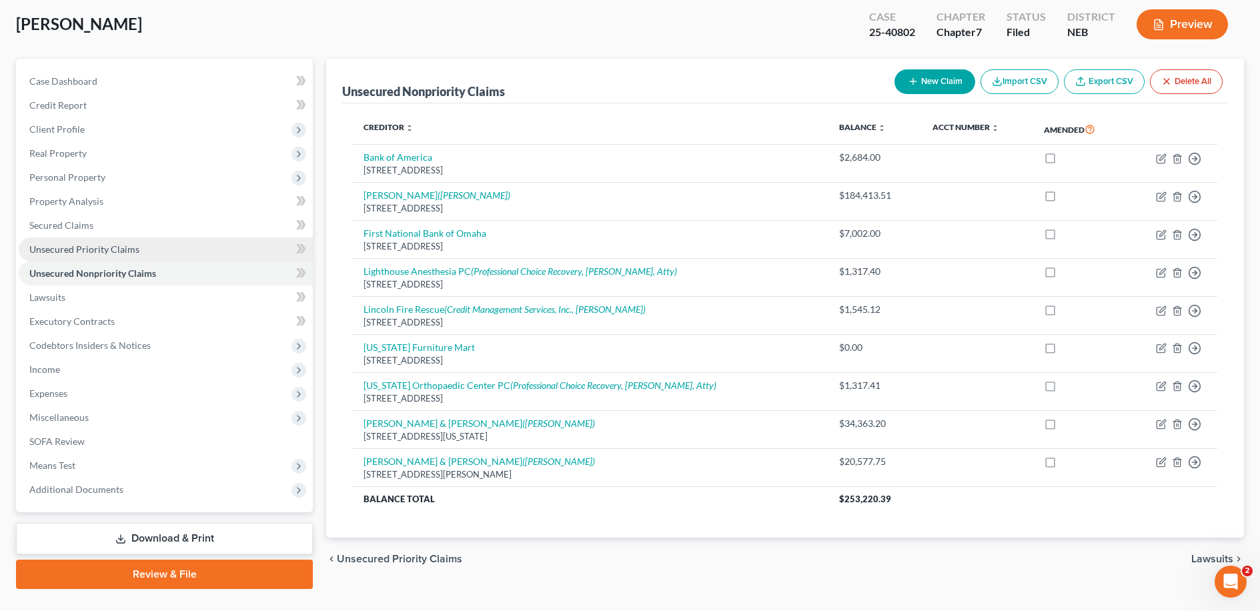
click at [182, 253] on link "Unsecured Priority Claims" at bounding box center [166, 249] width 294 height 24
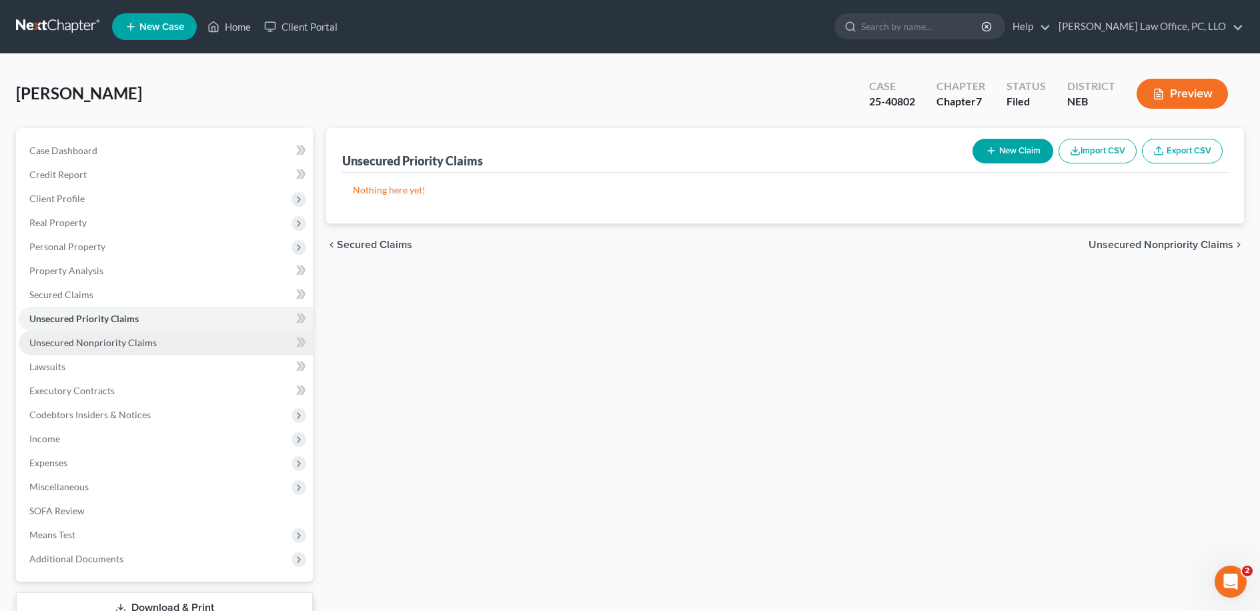
click at [169, 350] on link "Unsecured Nonpriority Claims" at bounding box center [166, 343] width 294 height 24
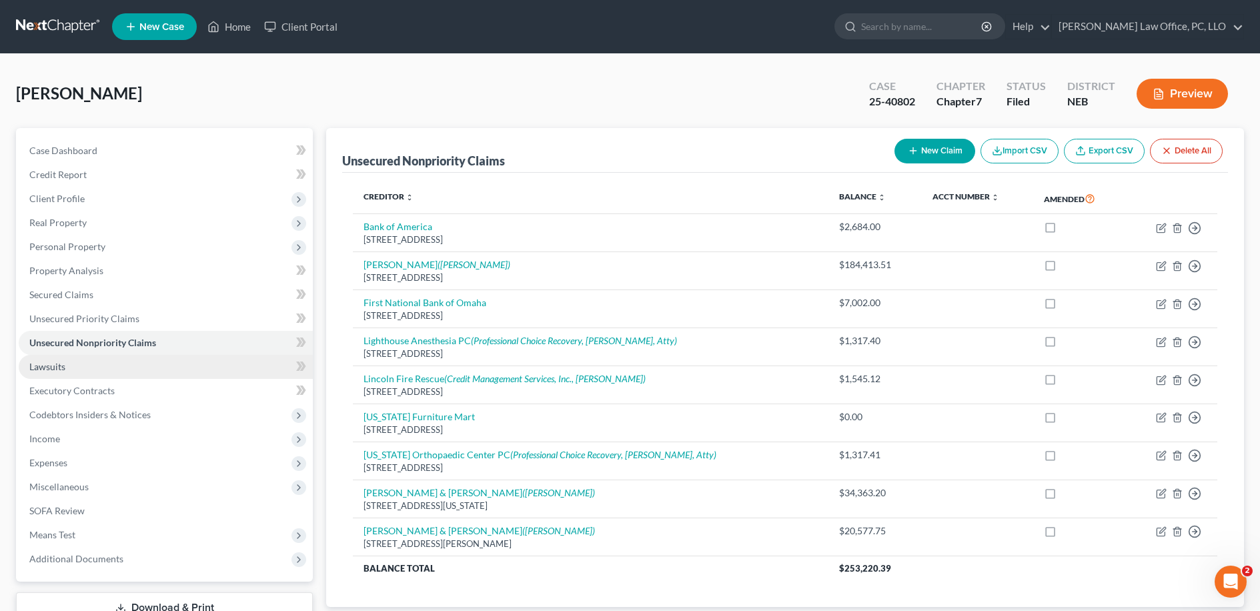
click at [157, 363] on link "Lawsuits" at bounding box center [166, 367] width 294 height 24
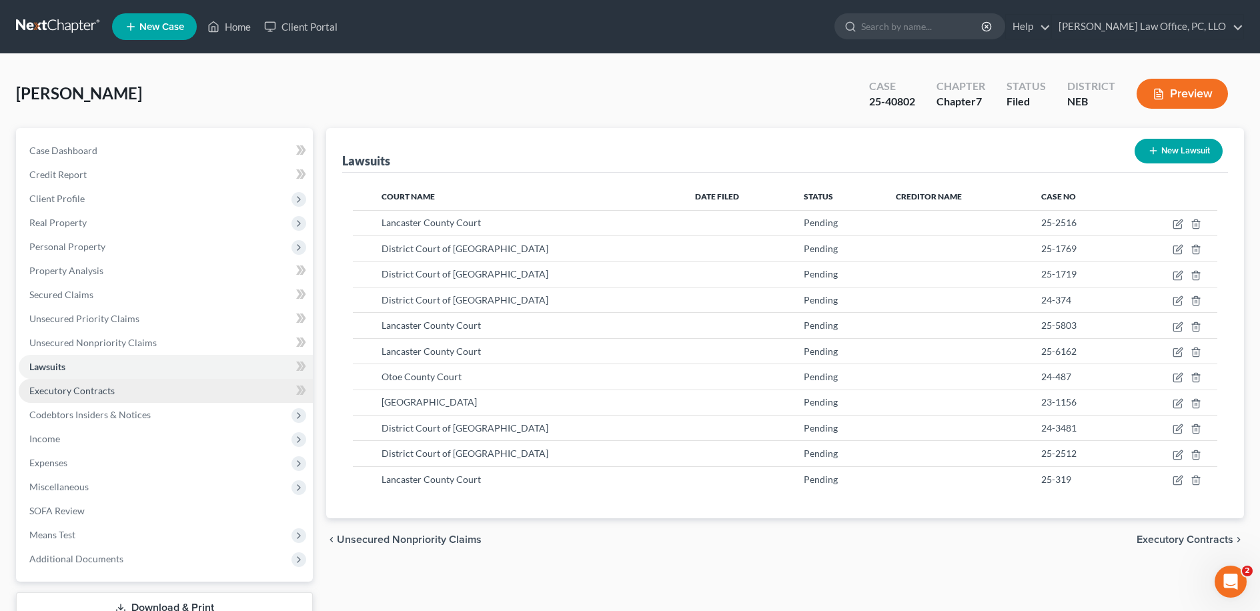
click at [160, 379] on link "Executory Contracts" at bounding box center [166, 391] width 294 height 24
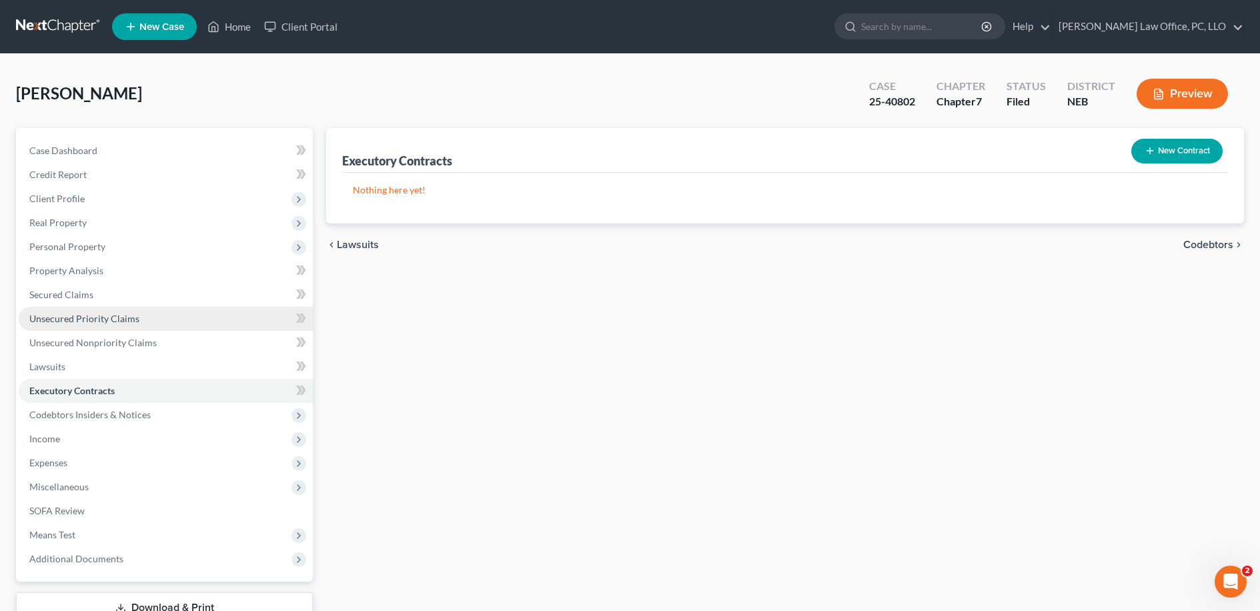
click at [191, 327] on link "Unsecured Priority Claims" at bounding box center [166, 319] width 294 height 24
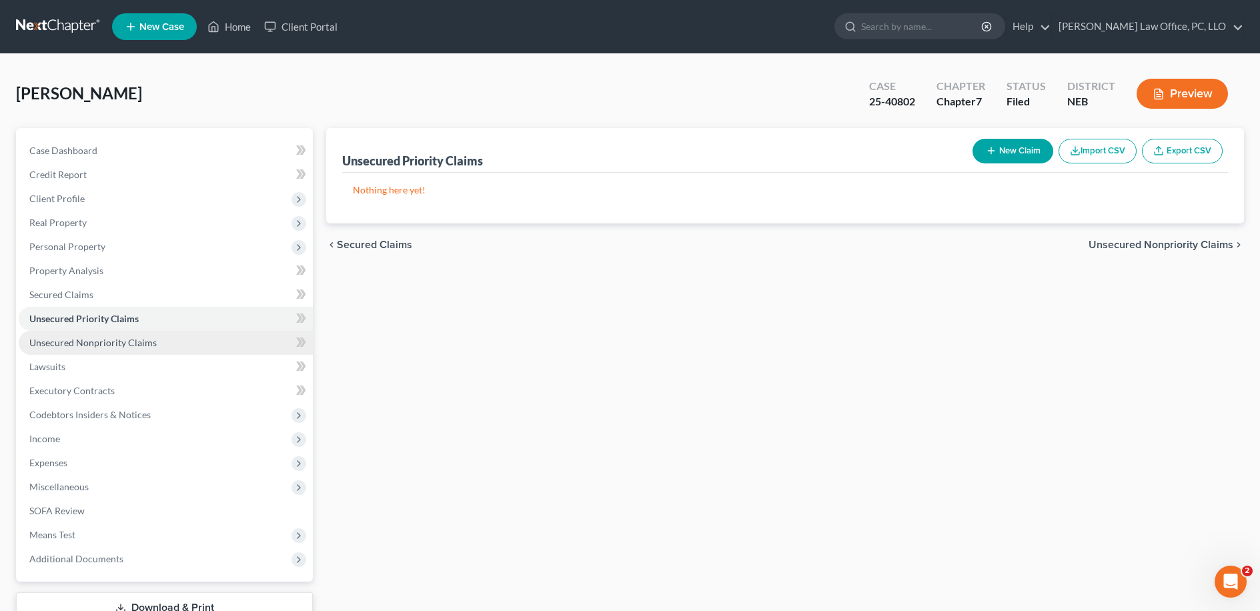
click at [157, 348] on link "Unsecured Nonpriority Claims" at bounding box center [166, 343] width 294 height 24
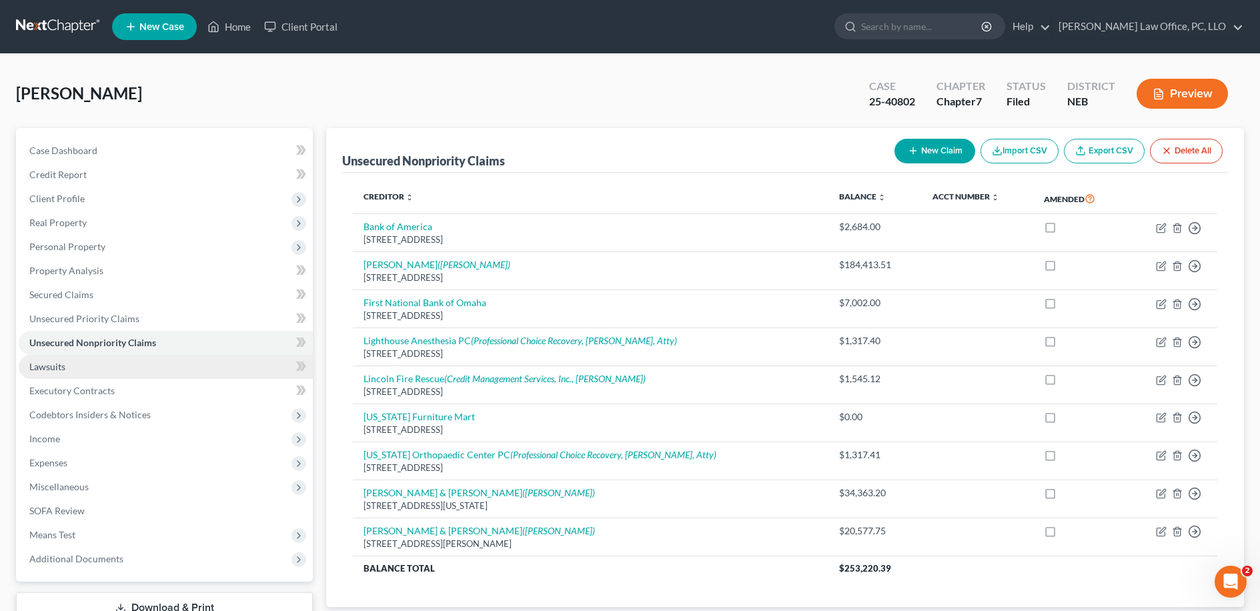
click at [137, 376] on link "Lawsuits" at bounding box center [166, 367] width 294 height 24
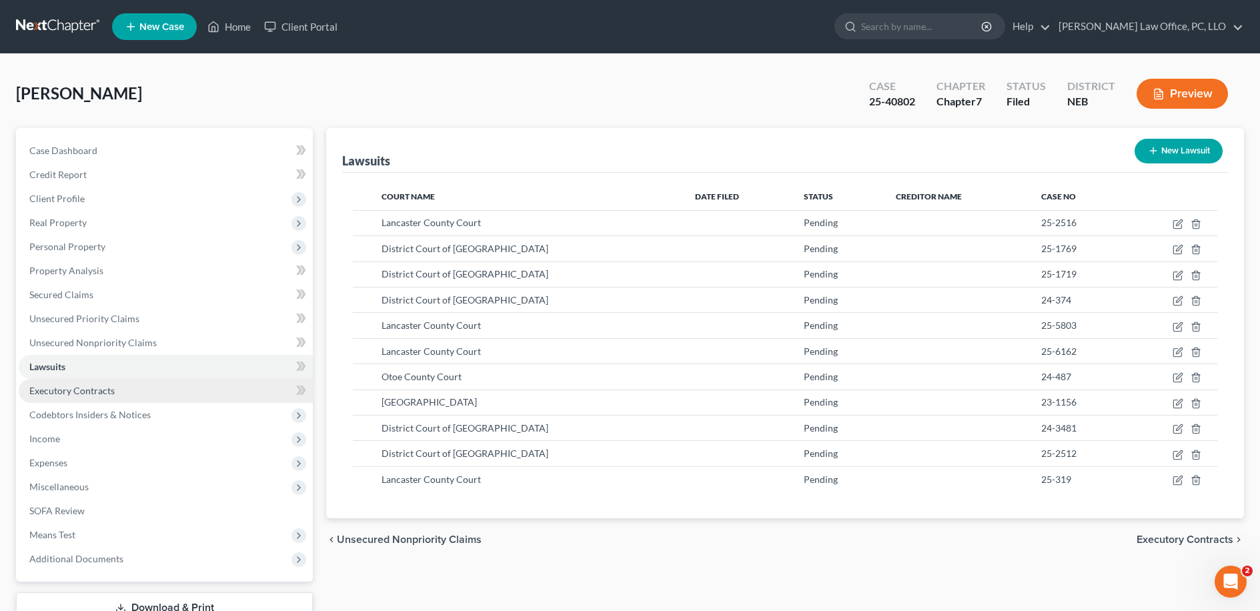
click at [141, 384] on link "Executory Contracts" at bounding box center [166, 391] width 294 height 24
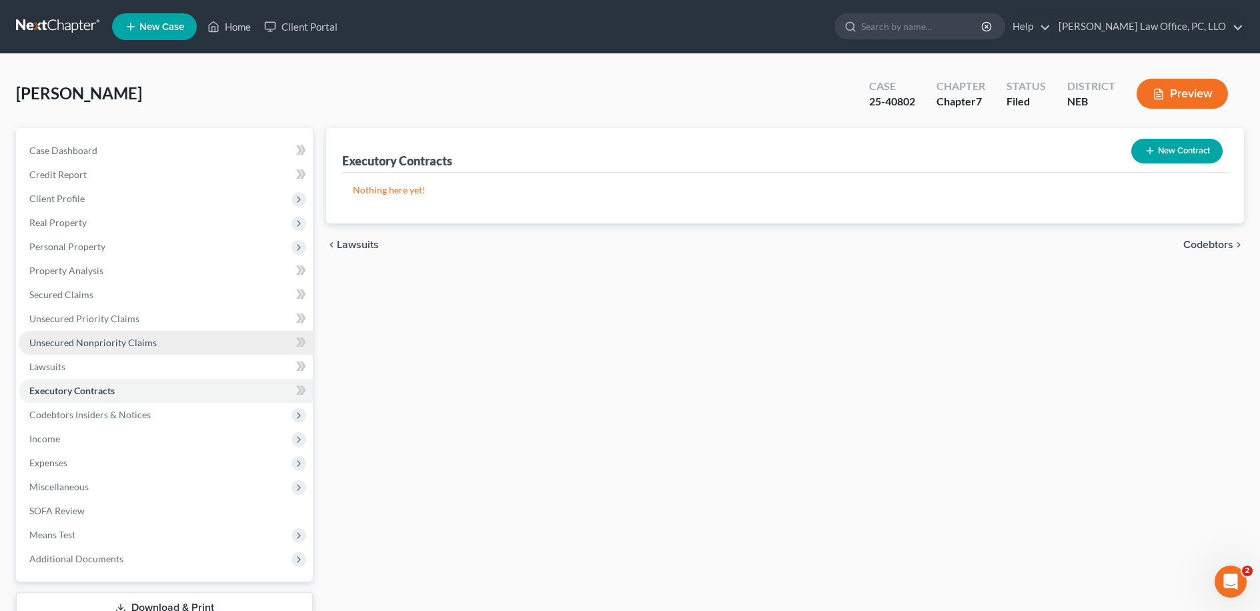
click at [137, 334] on link "Unsecured Nonpriority Claims" at bounding box center [166, 343] width 294 height 24
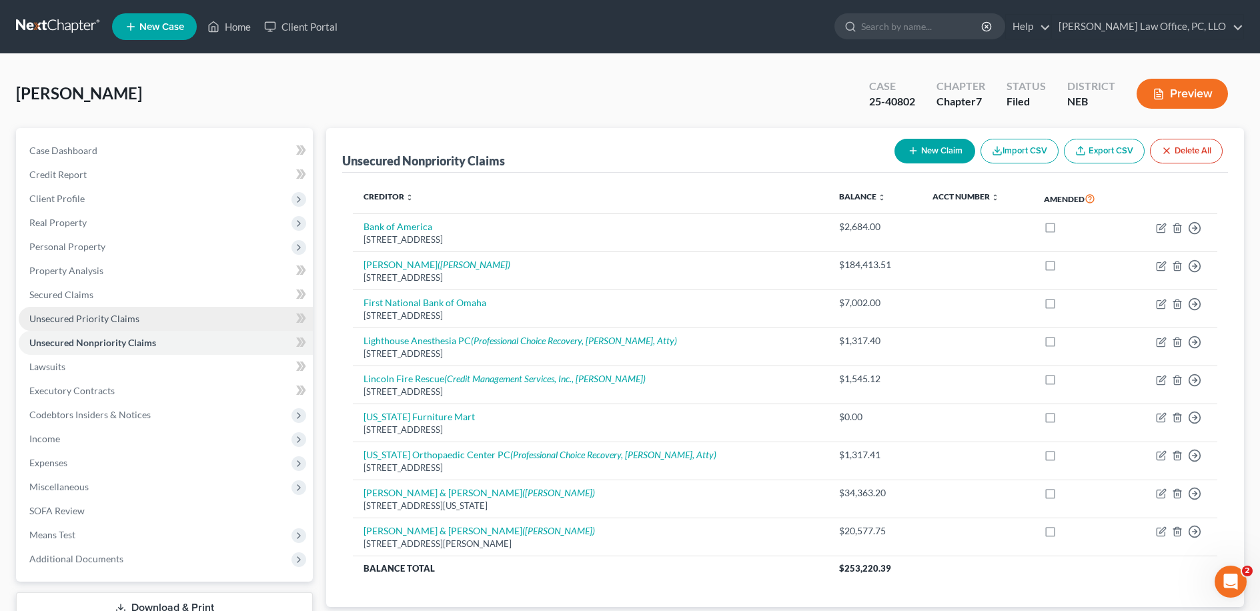
click at [137, 324] on link "Unsecured Priority Claims" at bounding box center [166, 319] width 294 height 24
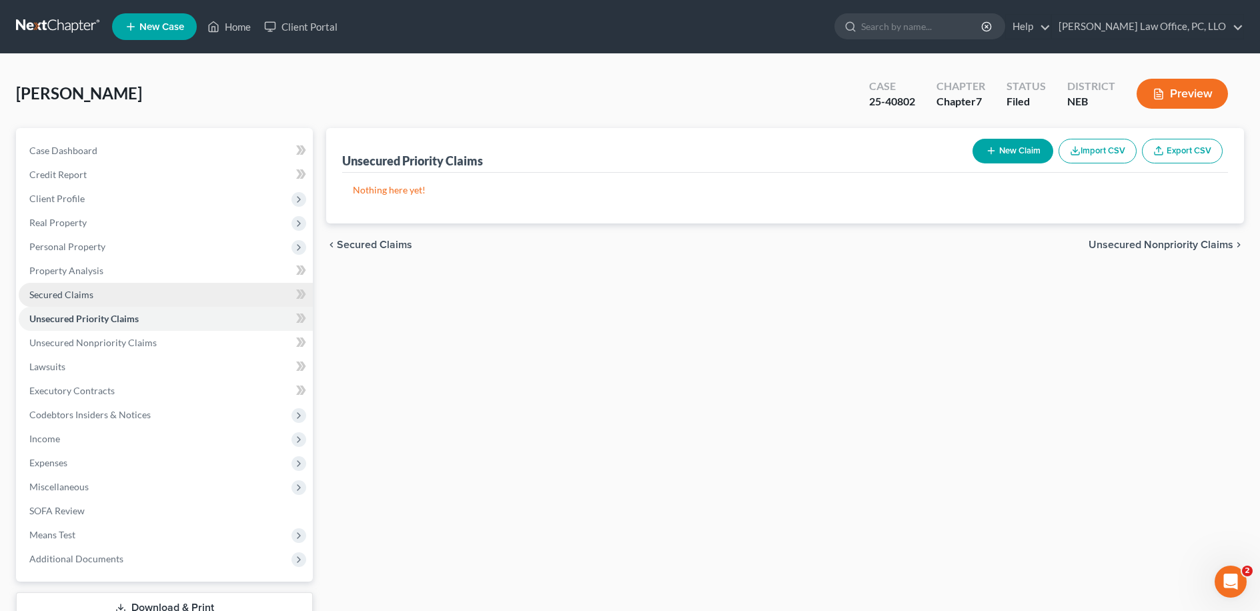
click at [143, 303] on link "Secured Claims" at bounding box center [166, 295] width 294 height 24
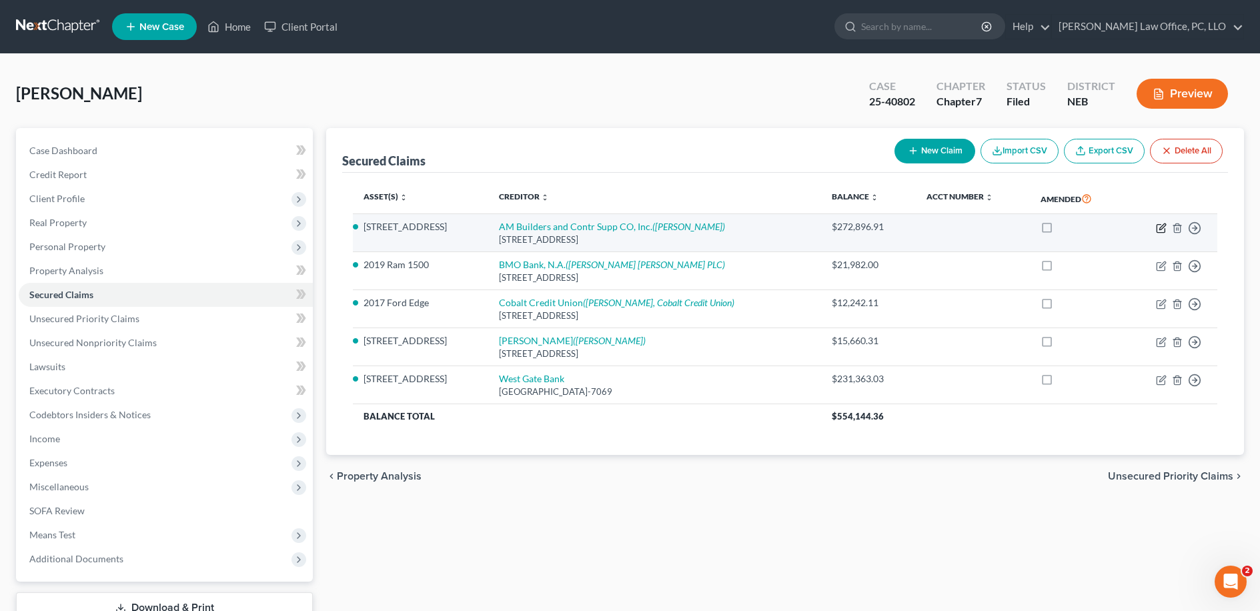
click at [1158, 227] on icon "button" at bounding box center [1161, 228] width 11 height 11
select select "3"
select select "0"
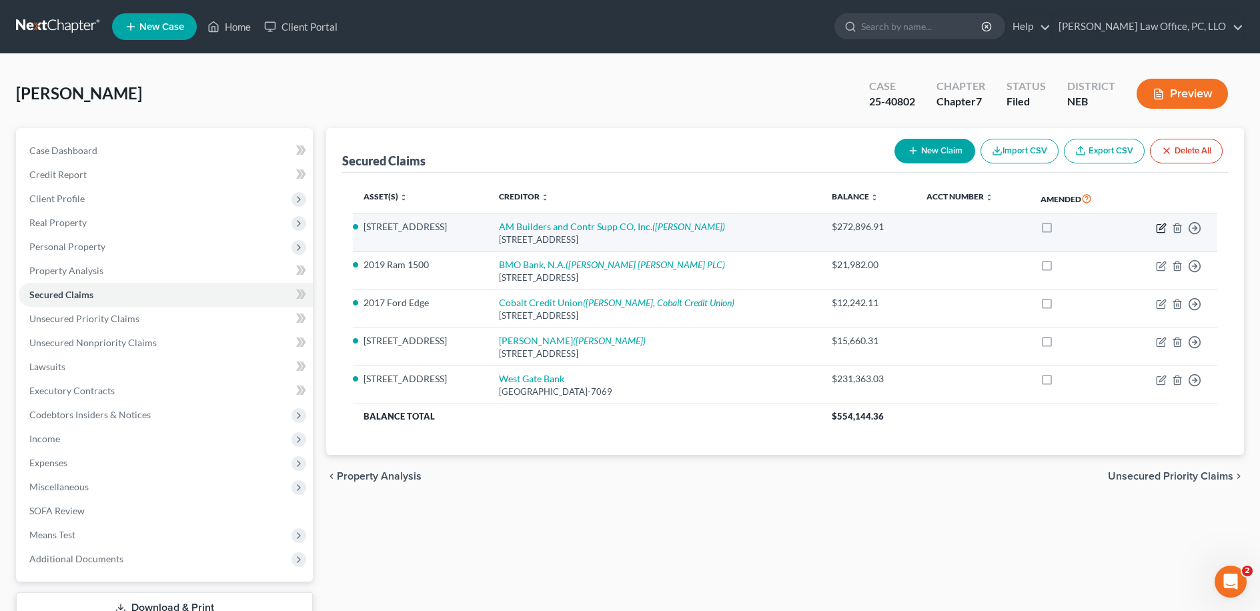
select select "3"
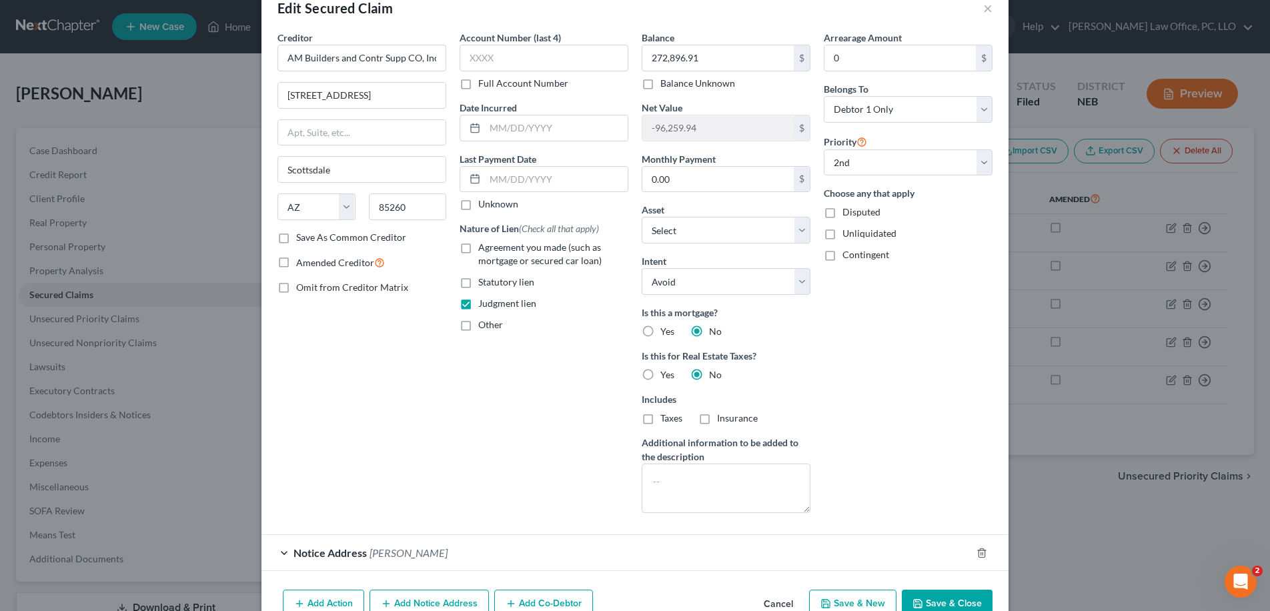
scroll to position [102, 0]
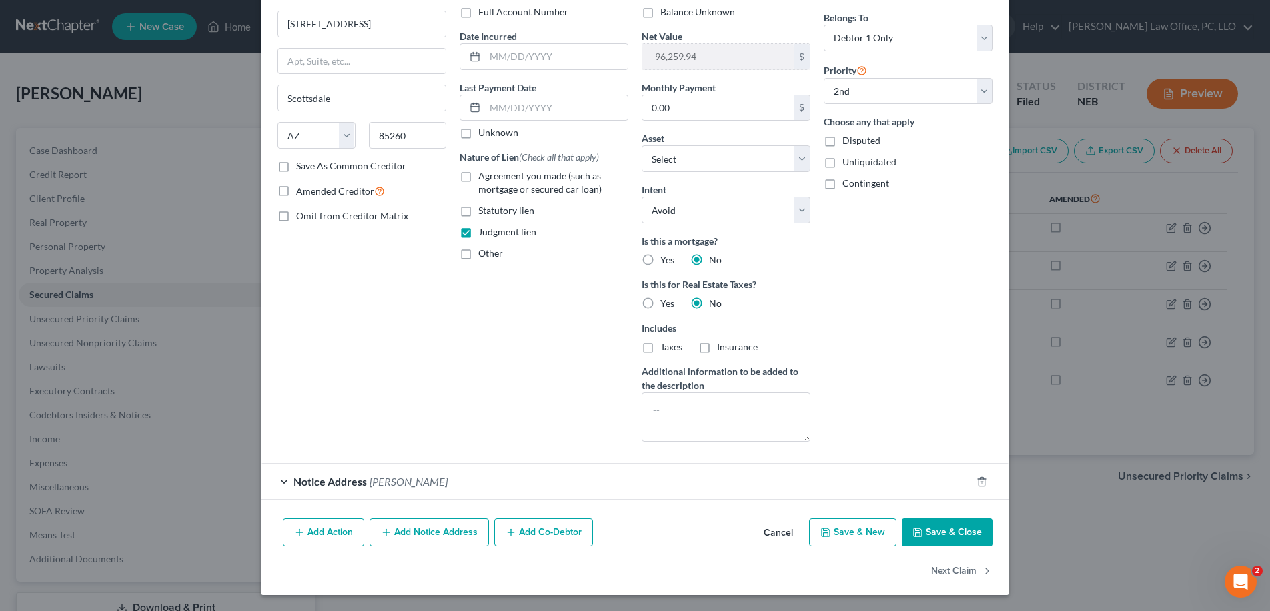
click at [435, 475] on span "[PERSON_NAME]" at bounding box center [408, 481] width 78 height 13
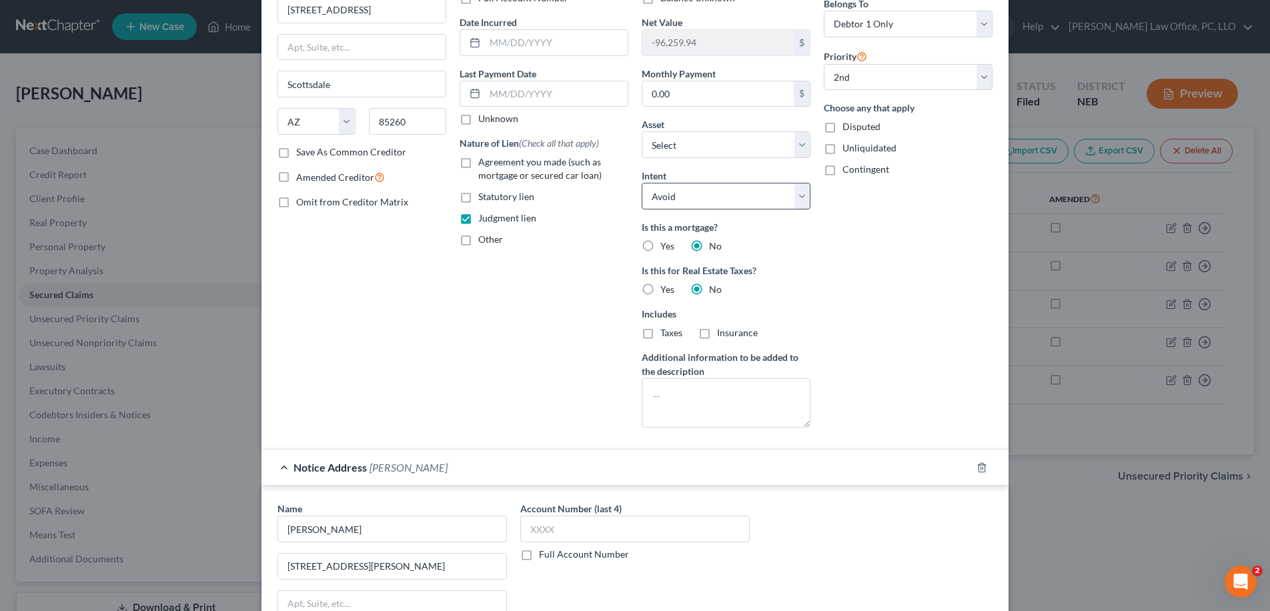
scroll to position [0, 0]
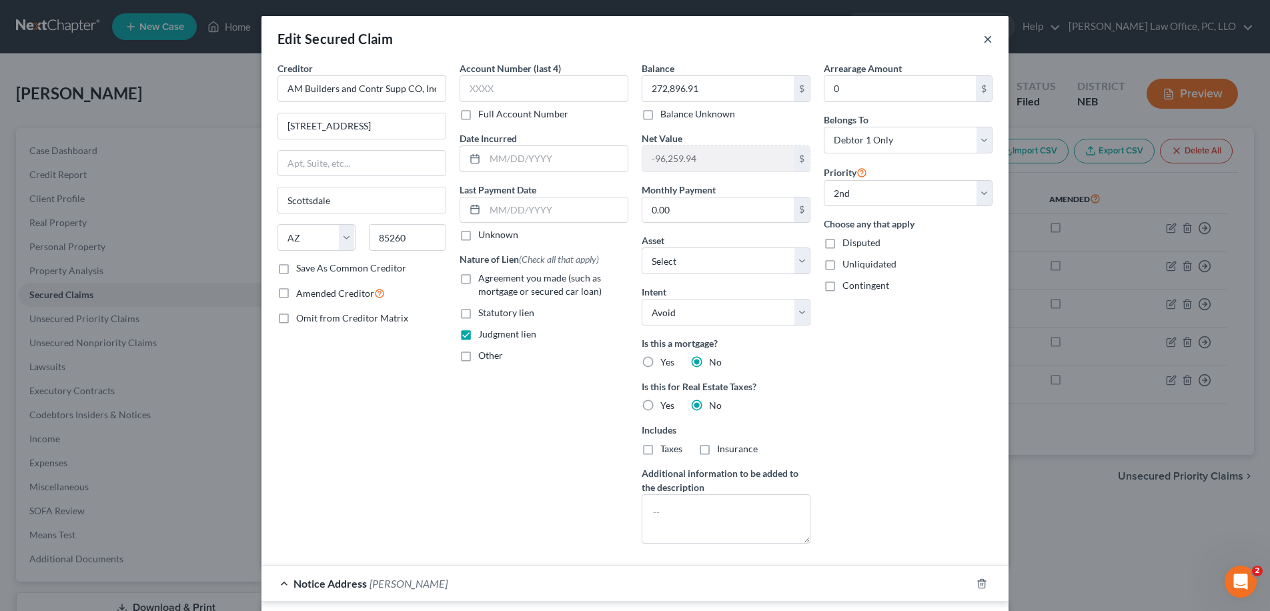
click at [983, 41] on button "×" at bounding box center [987, 39] width 9 height 16
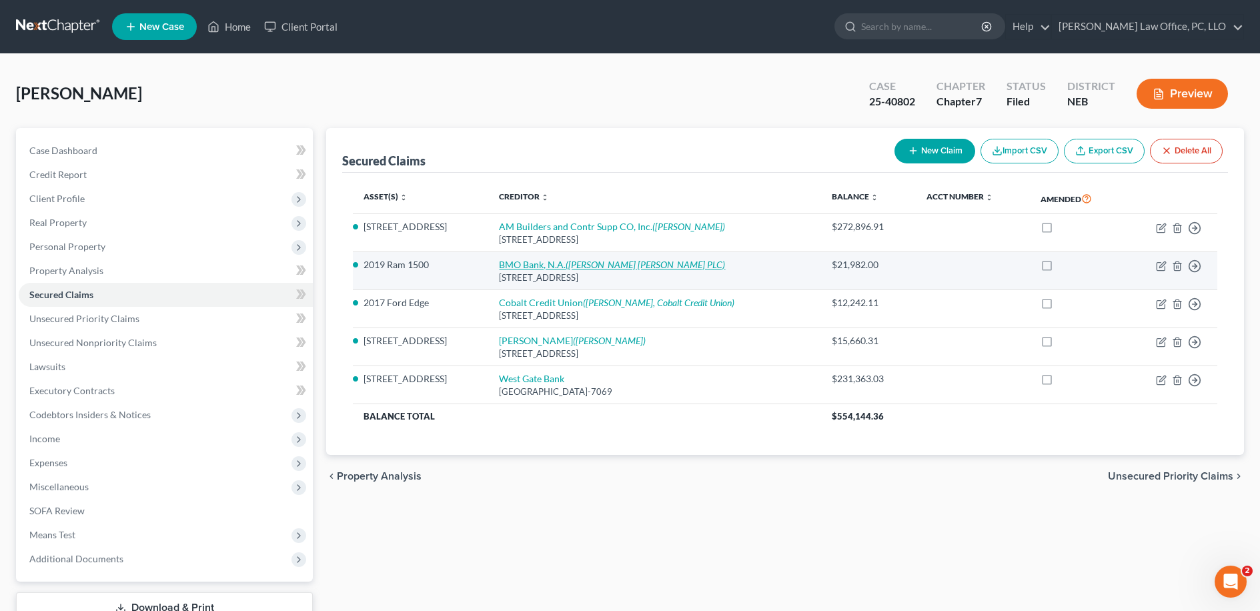
click at [549, 267] on link "BMO Bank, N.A. ([PERSON_NAME] [PERSON_NAME] PLC)" at bounding box center [612, 264] width 226 height 11
select select "14"
select select "6"
select select "0"
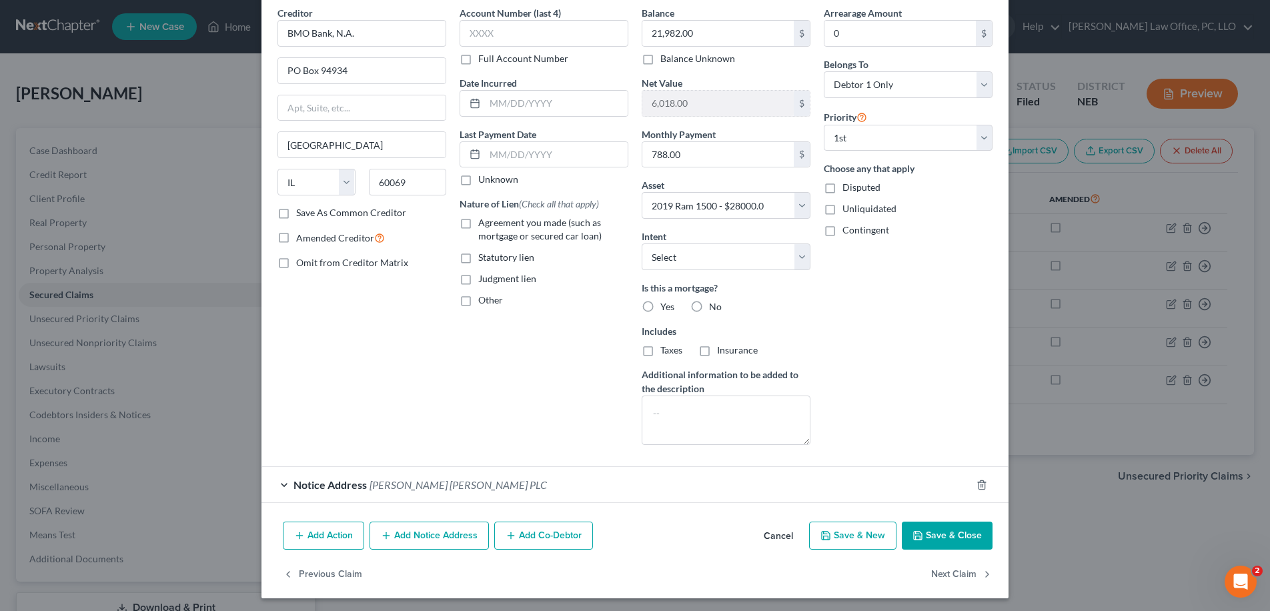
scroll to position [59, 0]
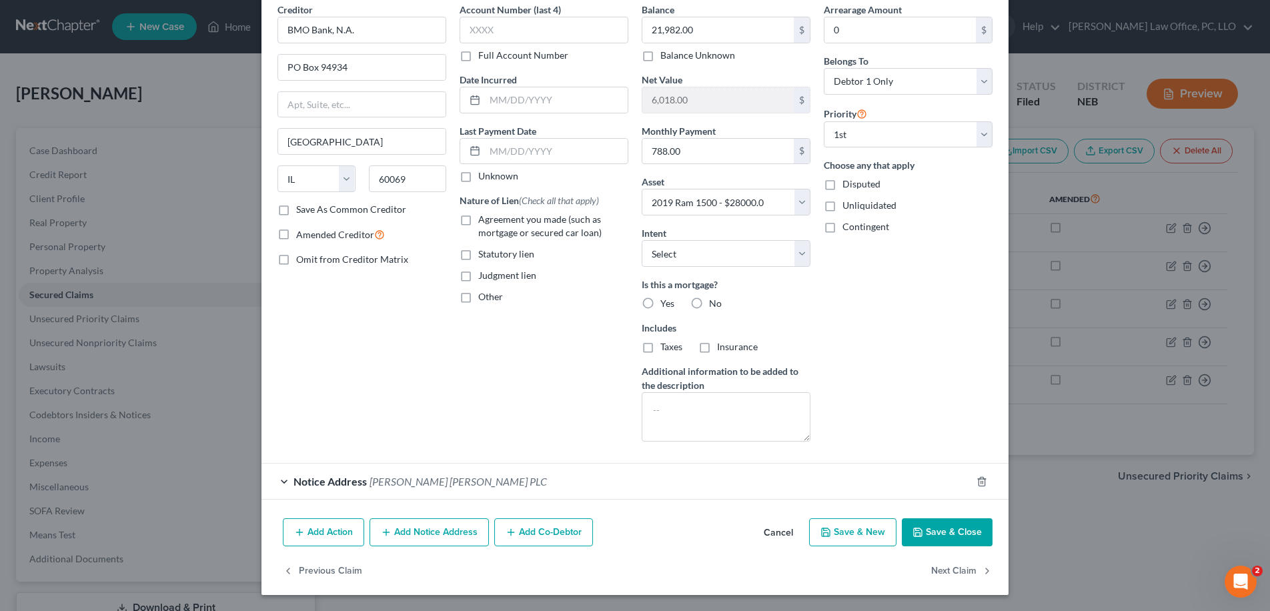
click at [418, 481] on span "[PERSON_NAME] [PERSON_NAME] PLC" at bounding box center [457, 481] width 177 height 13
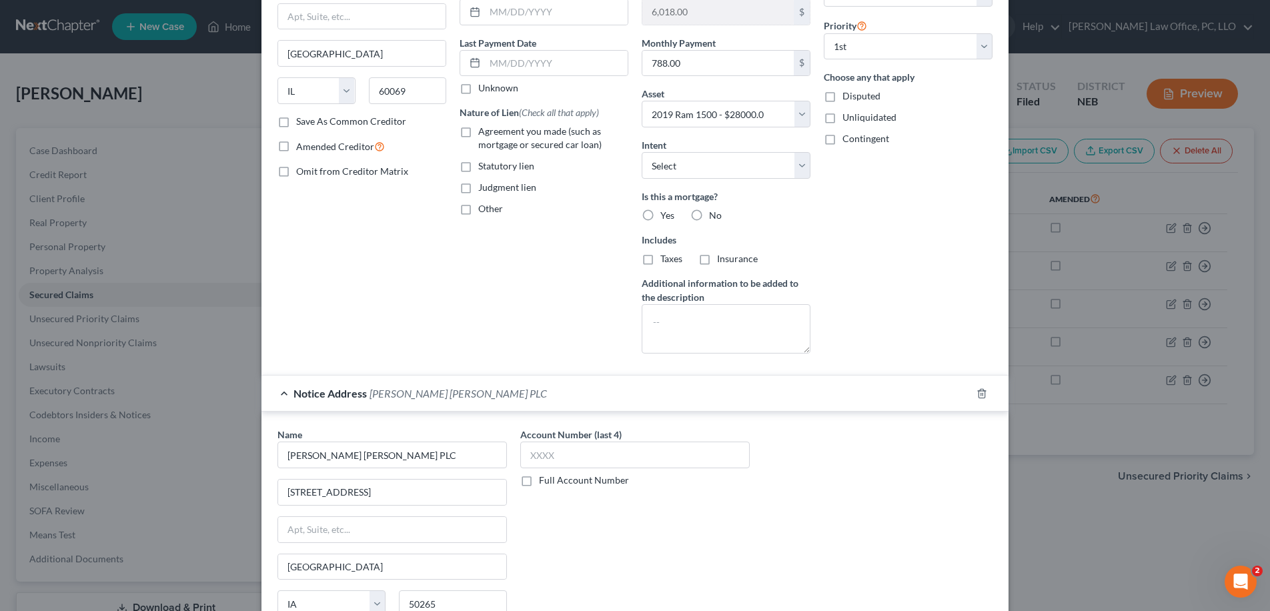
scroll to position [0, 0]
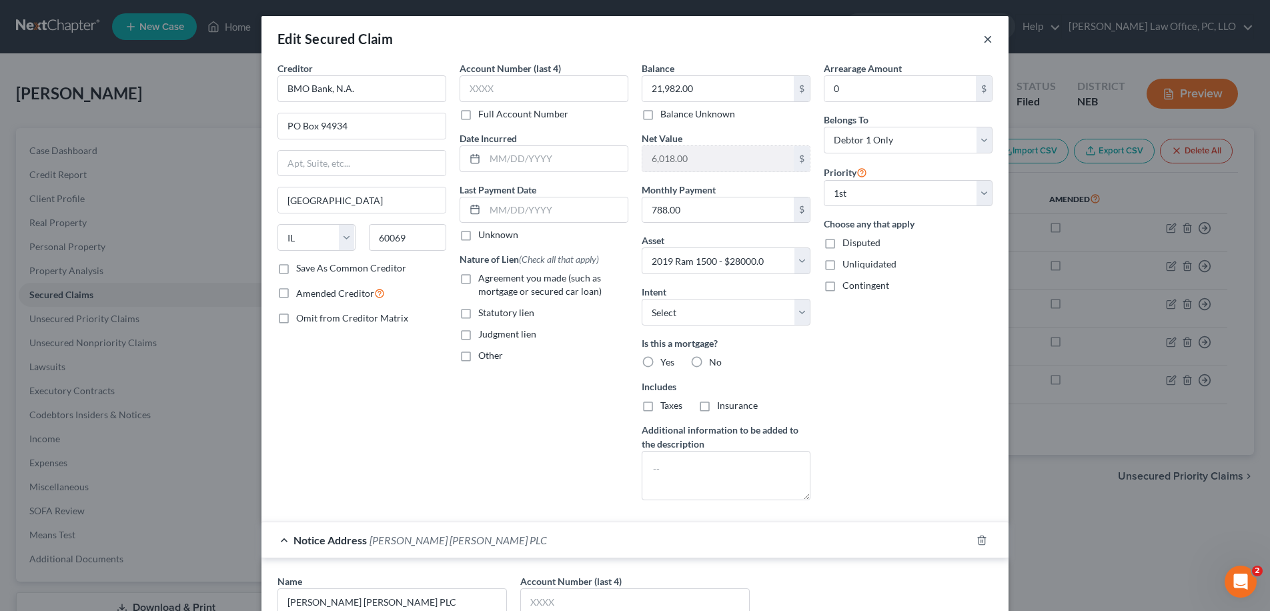
click at [983, 37] on button "×" at bounding box center [987, 39] width 9 height 16
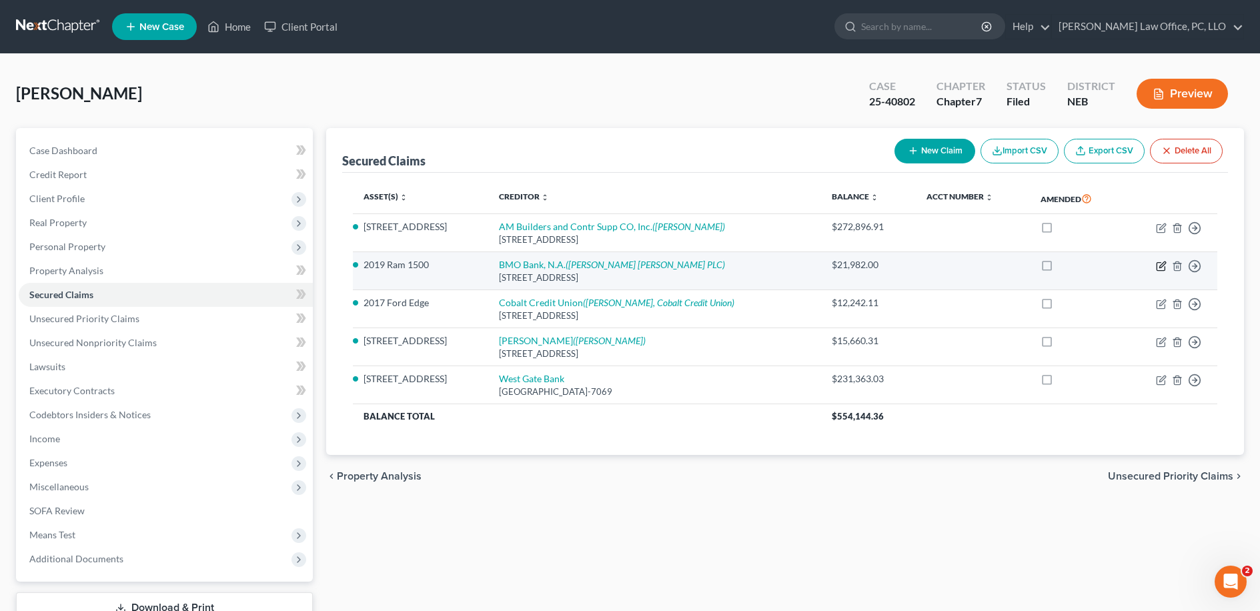
click at [1160, 266] on icon "button" at bounding box center [1161, 266] width 11 height 11
select select "14"
select select "6"
select select "0"
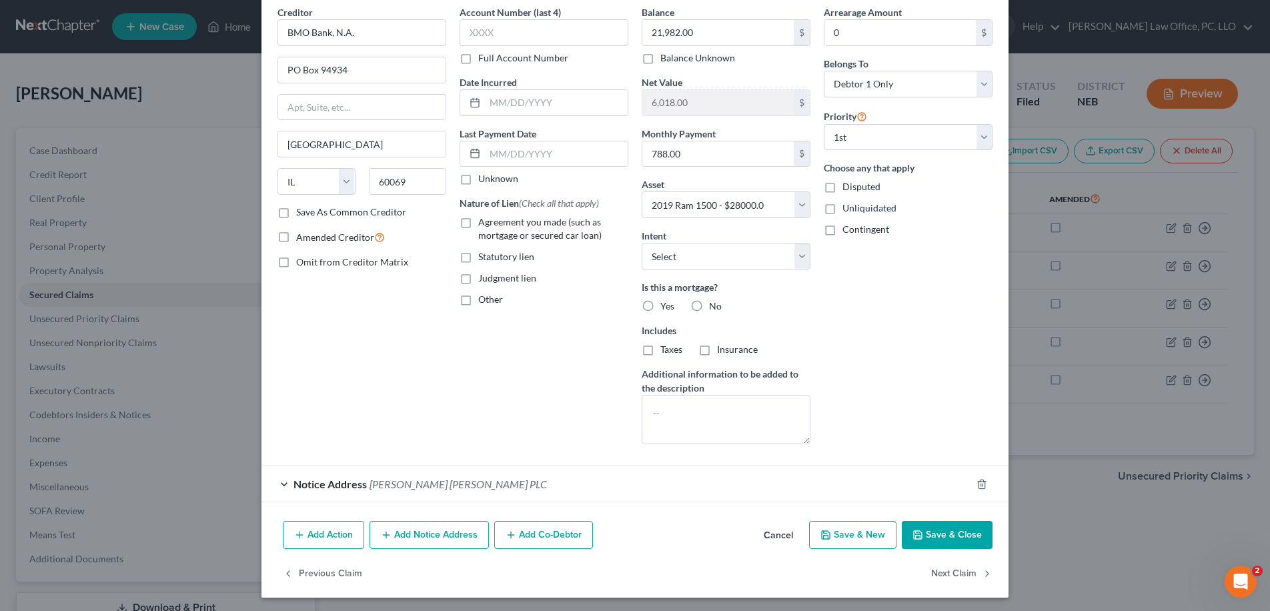
scroll to position [59, 0]
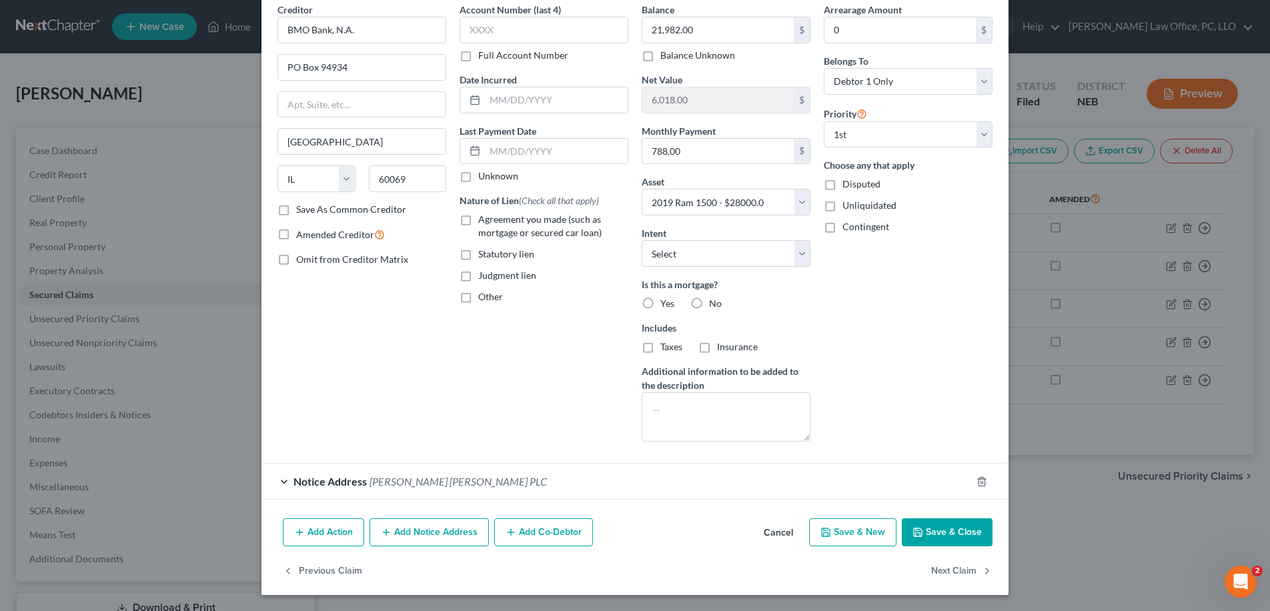
drag, startPoint x: 373, startPoint y: 352, endPoint x: 467, endPoint y: 297, distance: 109.1
click at [373, 352] on div "Creditor * BMO Bank, N.A. PO Box 94934 [GEOGRAPHIC_DATA] [US_STATE] AK AR [GEOG…" at bounding box center [362, 227] width 182 height 449
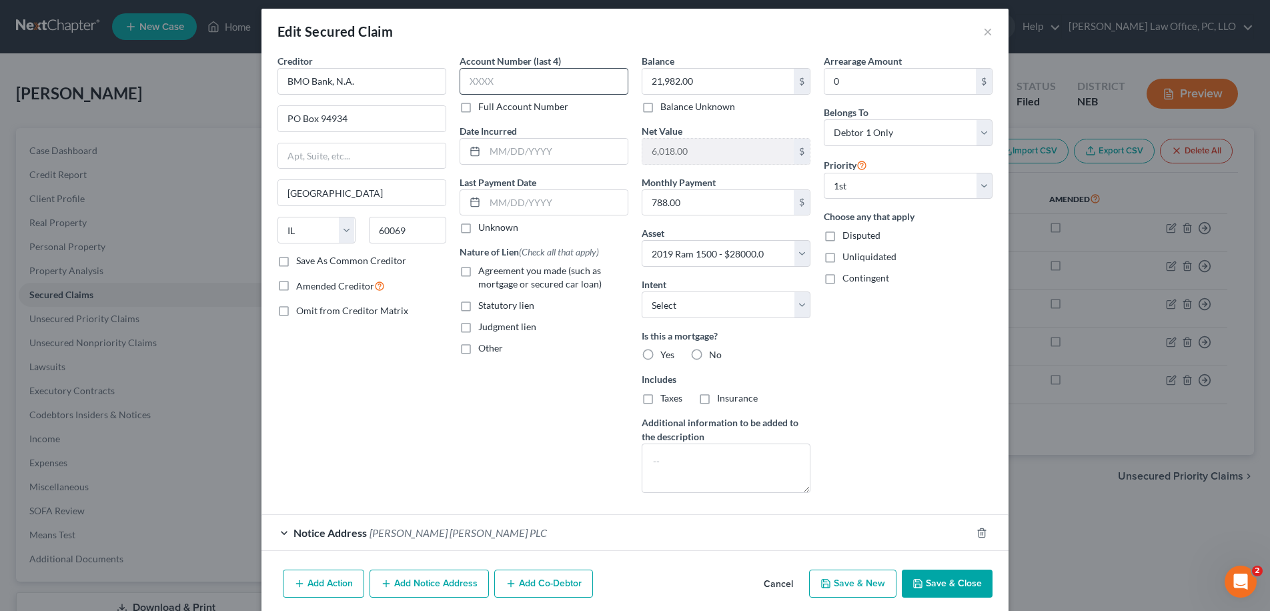
scroll to position [0, 0]
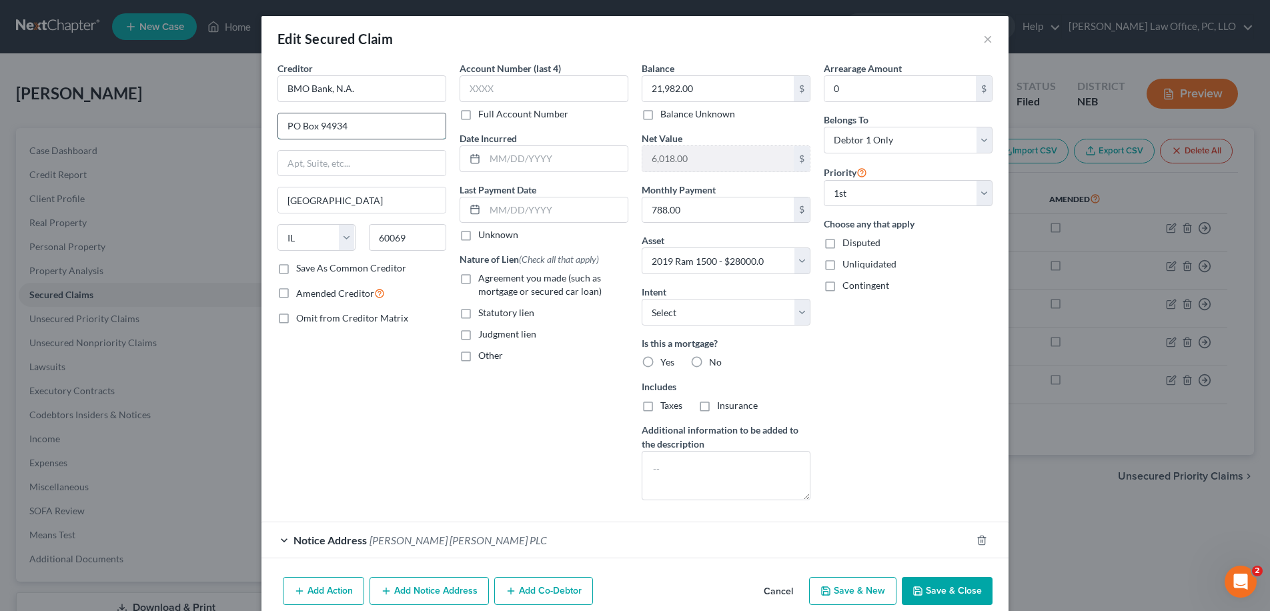
click at [420, 124] on input "PO Box 94934" at bounding box center [361, 125] width 167 height 25
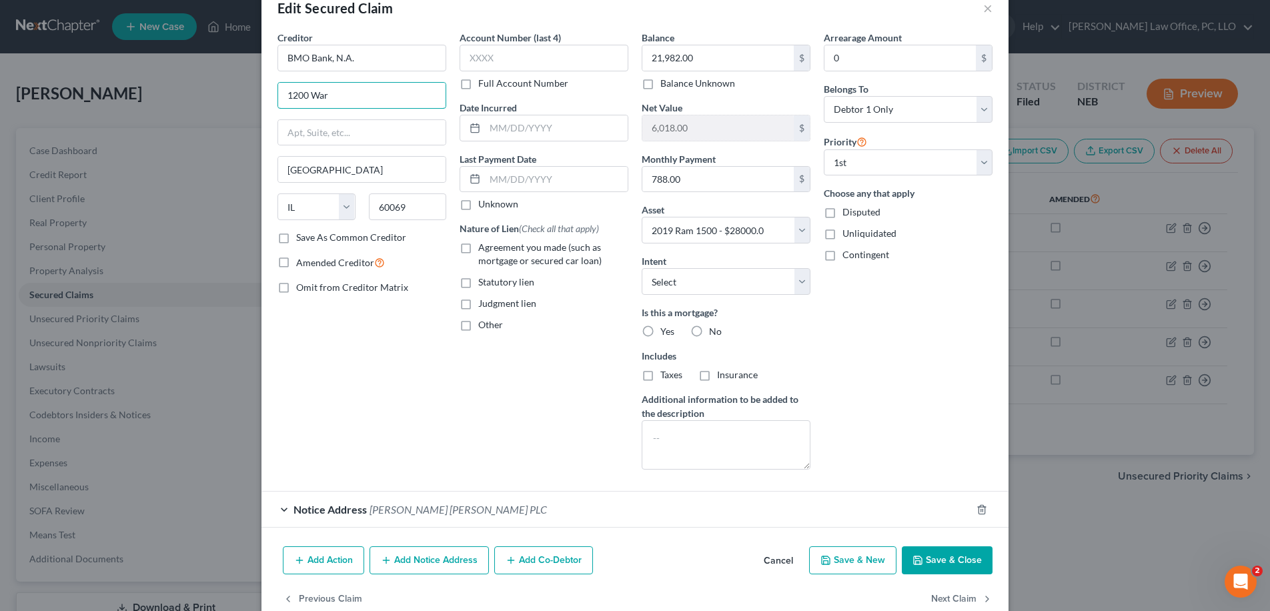
scroll to position [32, 0]
type input "1200 War"
click at [786, 563] on button "Cancel" at bounding box center [778, 559] width 51 height 27
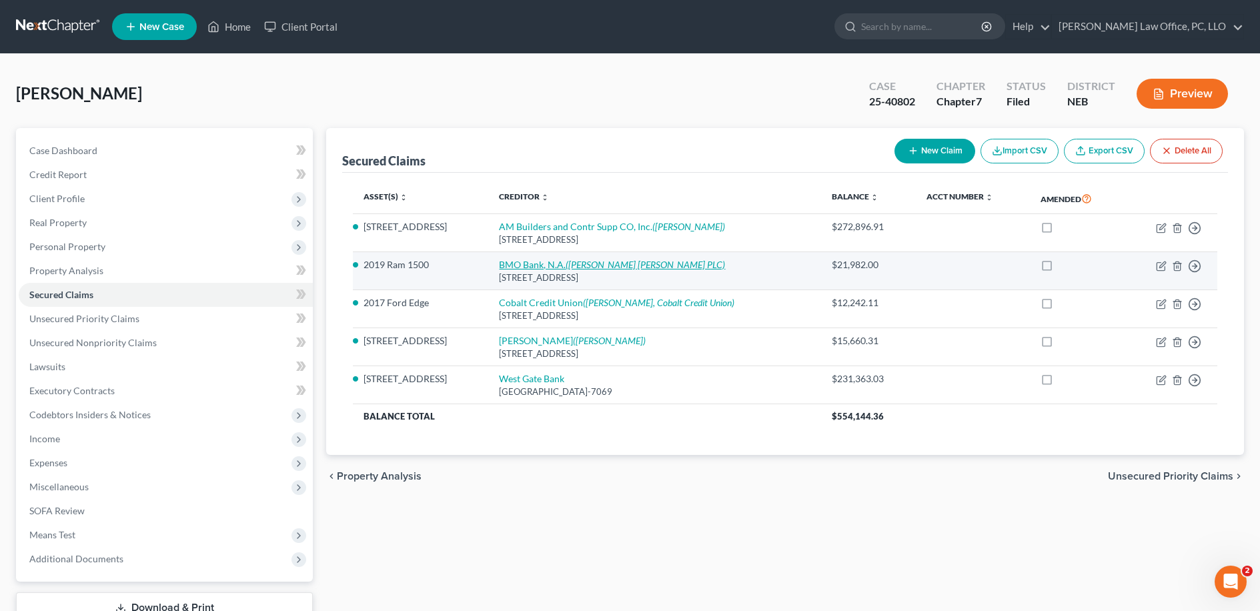
click at [632, 267] on icon "([PERSON_NAME] [PERSON_NAME] PLC)" at bounding box center [644, 264] width 159 height 11
select select "14"
select select "6"
select select "0"
